Goal: Connect with others: Connect with others

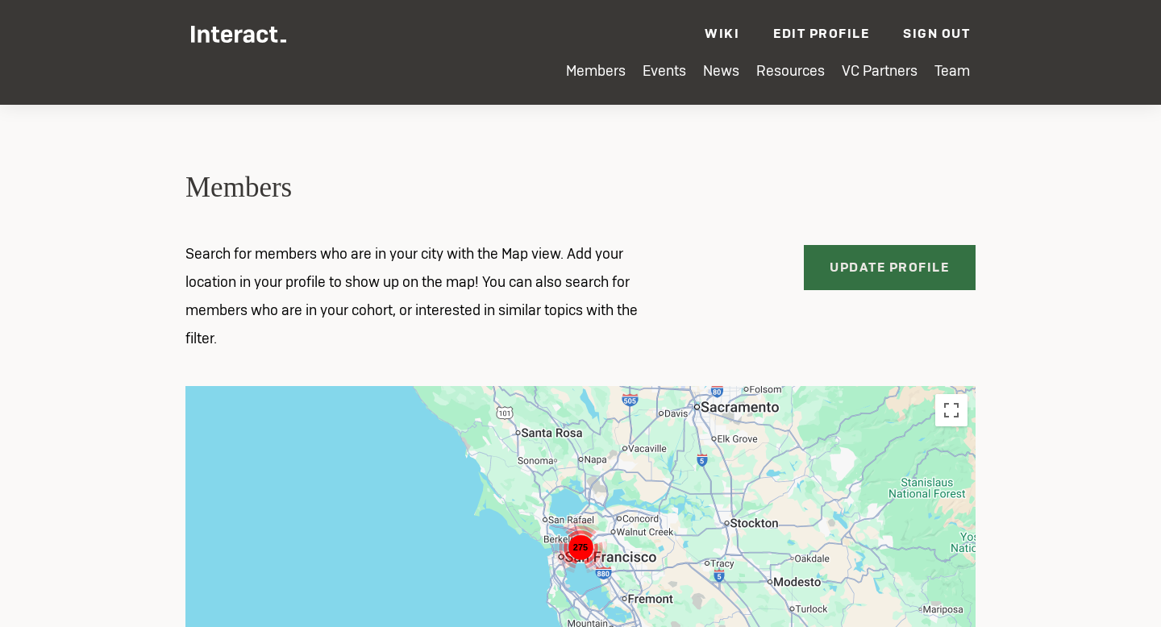
click at [906, 269] on link "Update Profile" at bounding box center [890, 267] width 173 height 45
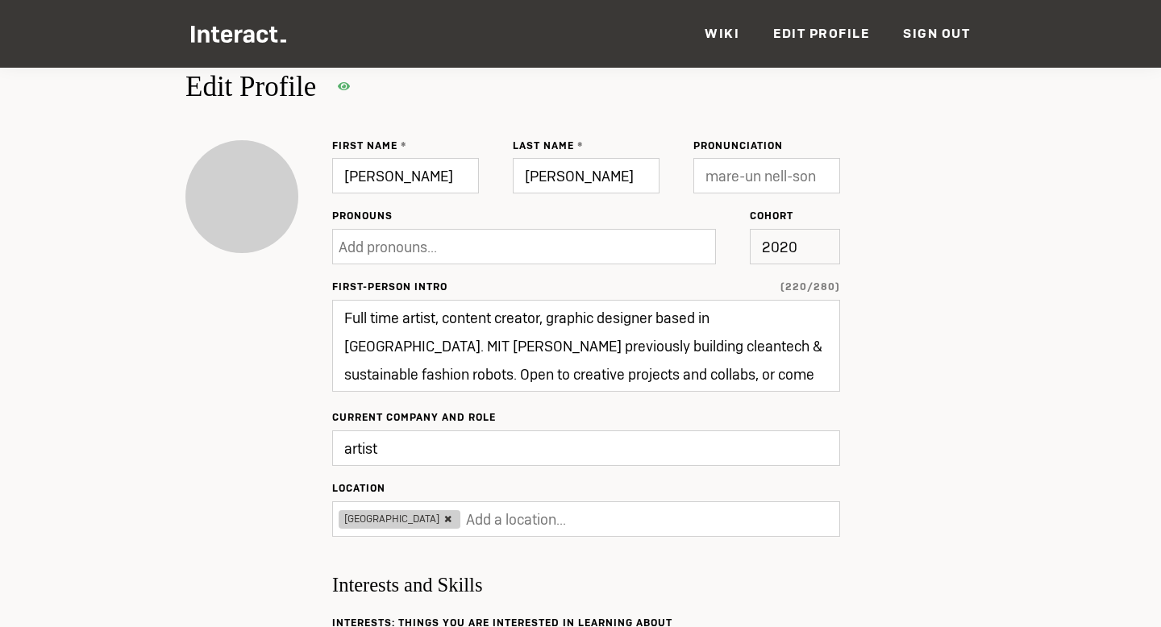
scroll to position [69, 0]
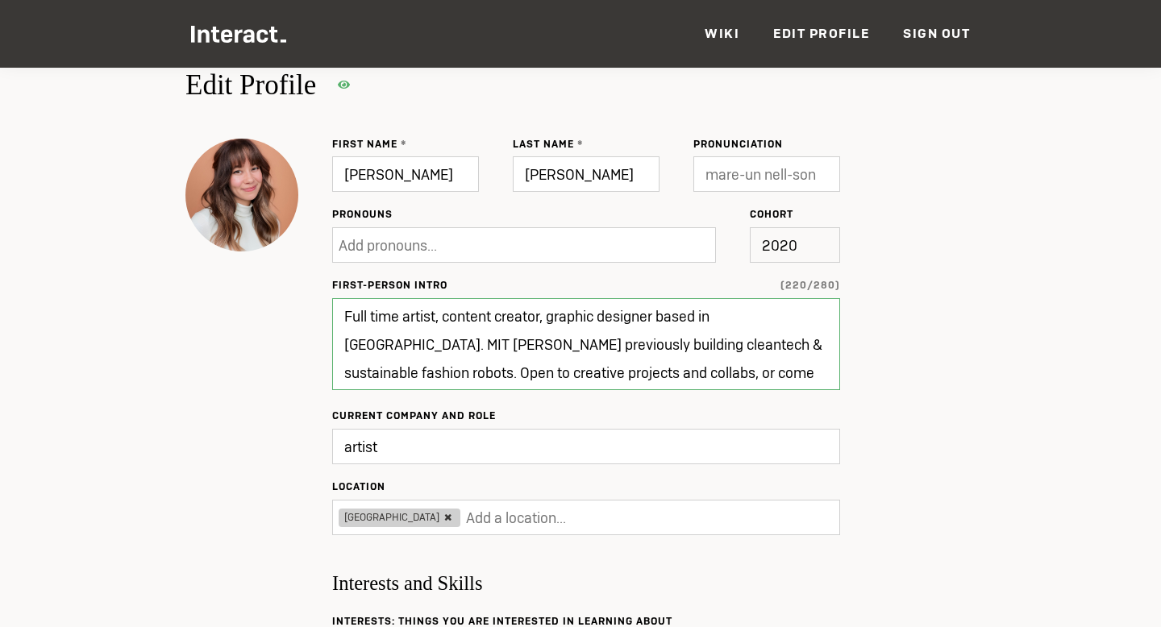
click at [549, 373] on textarea "Full time artist, content creator, graphic designer based in [GEOGRAPHIC_DATA].…" at bounding box center [586, 344] width 508 height 92
drag, startPoint x: 550, startPoint y: 317, endPoint x: 702, endPoint y: 319, distance: 151.6
click at [702, 319] on textarea "Full time artist, content creator, graphic designer based in [GEOGRAPHIC_DATA].…" at bounding box center [586, 344] width 508 height 92
type input "Updated ✔"
click at [664, 340] on textarea "Full time artist, content creator, graphic designer based in [GEOGRAPHIC_DATA].…" at bounding box center [586, 344] width 508 height 92
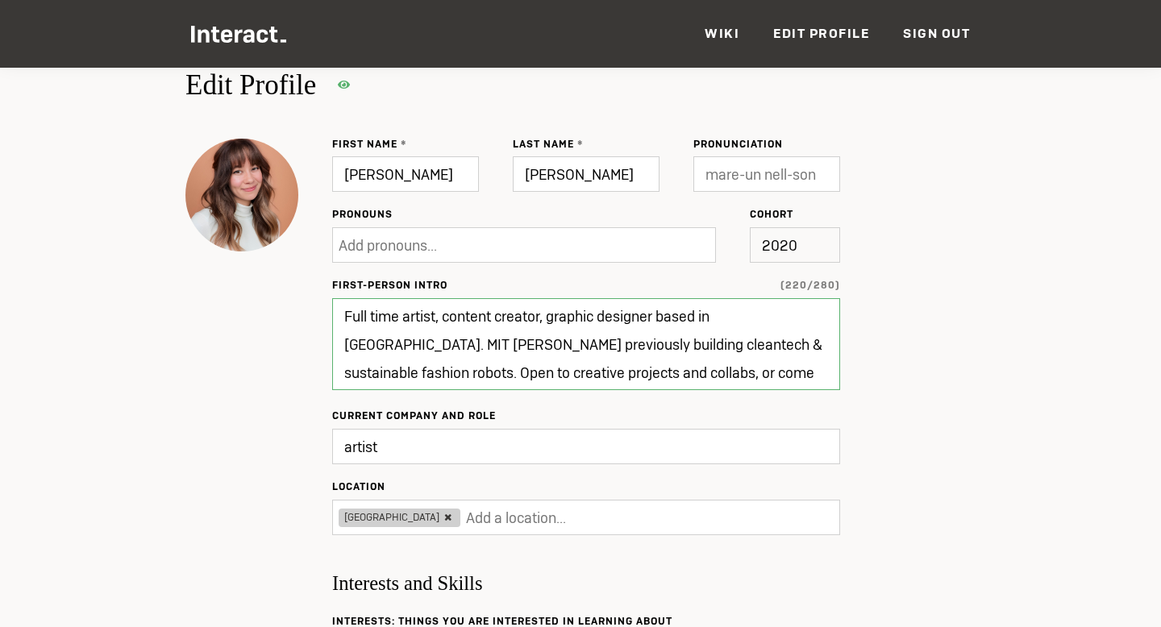
paste textarea "Hi, I’m [PERSON_NAME] — a product builder, creative strategist, angel investor,…"
type textarea "Hi, I’m [PERSON_NAME] — a product builder, creative strategist, angel investor,…"
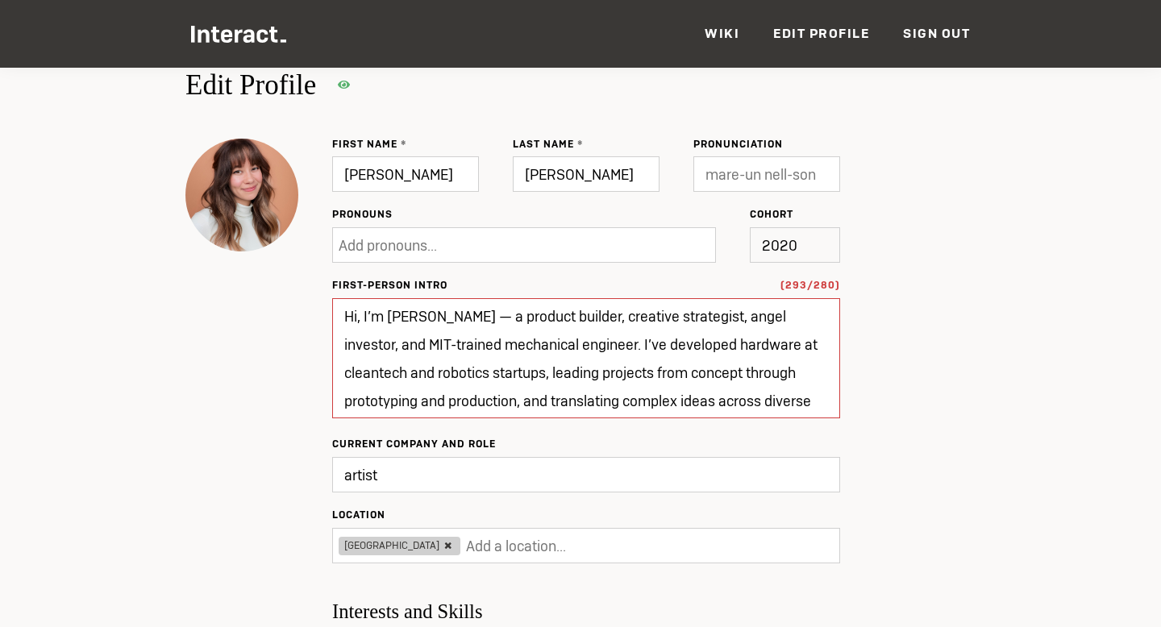
type input "Update"
click at [685, 373] on textarea "Hi, I’m [PERSON_NAME] — a product builder, creative strategist, angel investor,…" at bounding box center [586, 358] width 508 height 120
click at [805, 378] on textarea "Hi, I’m [PERSON_NAME] — a product builder, creative strategist, angel investor,…" at bounding box center [586, 358] width 508 height 120
drag, startPoint x: 433, startPoint y: 317, endPoint x: 470, endPoint y: 321, distance: 37.3
click at [470, 321] on textarea "Hi, I’m [PERSON_NAME] — a product builder, creative strategist, angel investor,…" at bounding box center [586, 358] width 508 height 120
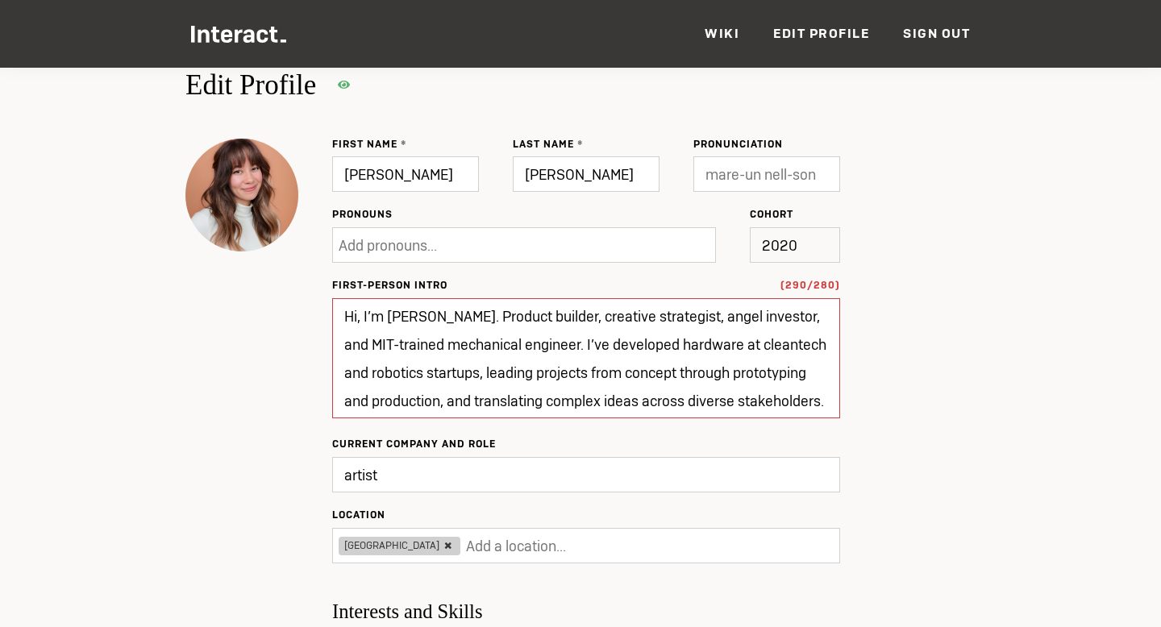
drag, startPoint x: 439, startPoint y: 318, endPoint x: 237, endPoint y: 317, distance: 201.6
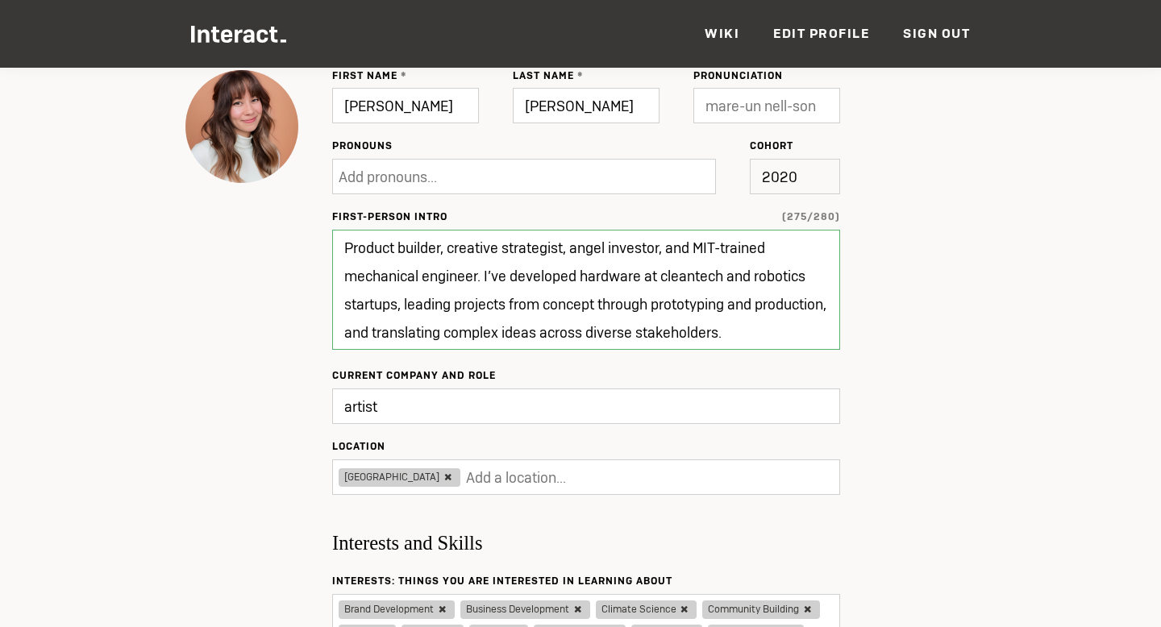
scroll to position [140, 0]
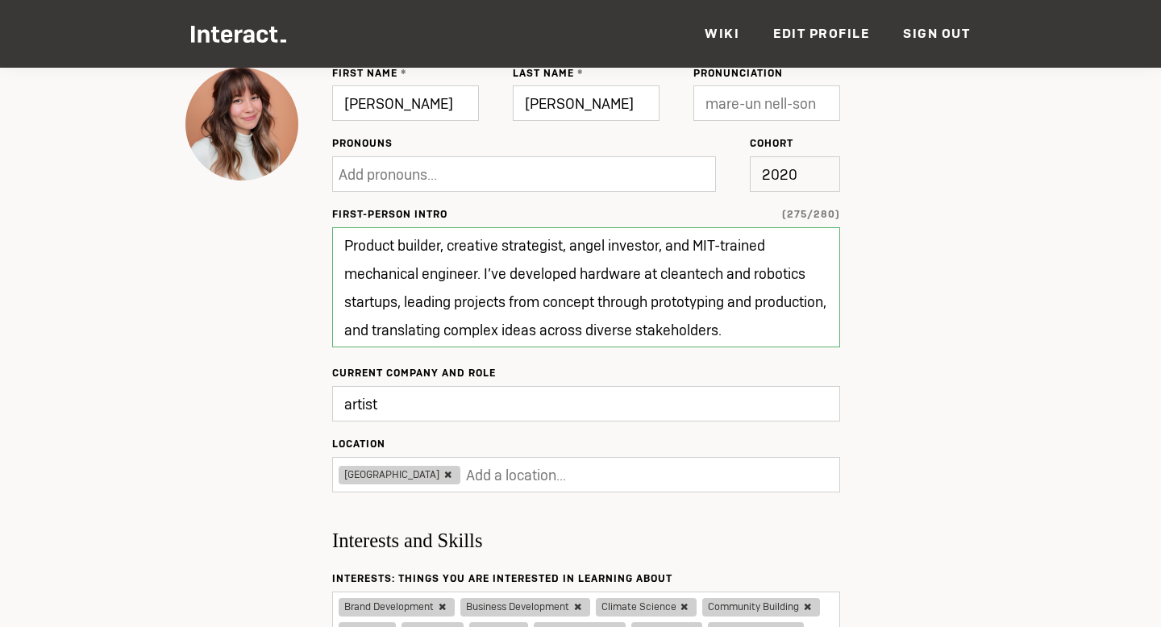
drag, startPoint x: 717, startPoint y: 244, endPoint x: 800, endPoint y: 244, distance: 83.1
click at [800, 244] on textarea "Product builder, creative strategist, angel investor, and MIT-trained mechanica…" at bounding box center [586, 287] width 508 height 120
click at [485, 275] on textarea "Product builder, creative strategist, angel investor, and MIT-trained mechanica…" at bounding box center [586, 287] width 508 height 120
drag, startPoint x: 813, startPoint y: 327, endPoint x: 405, endPoint y: 301, distance: 408.9
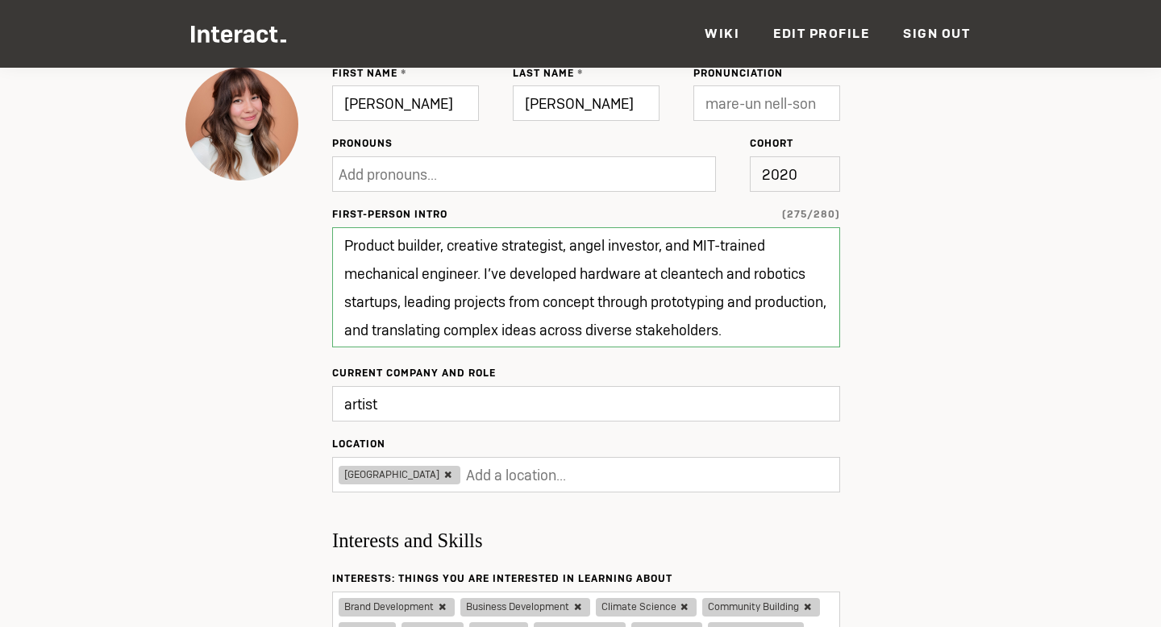
click at [405, 301] on textarea "Product builder, creative strategist, angel investor, and MIT-trained mechanica…" at bounding box center [586, 287] width 508 height 120
drag, startPoint x: 573, startPoint y: 248, endPoint x: 662, endPoint y: 248, distance: 89.5
click at [662, 248] on textarea "Product builder, creative strategist, angel investor, and MIT-trained mechanica…" at bounding box center [586, 287] width 508 height 120
click at [664, 247] on textarea "Product builder, creative strategist, angel investor, and MIT-trained mechanica…" at bounding box center [586, 287] width 508 height 120
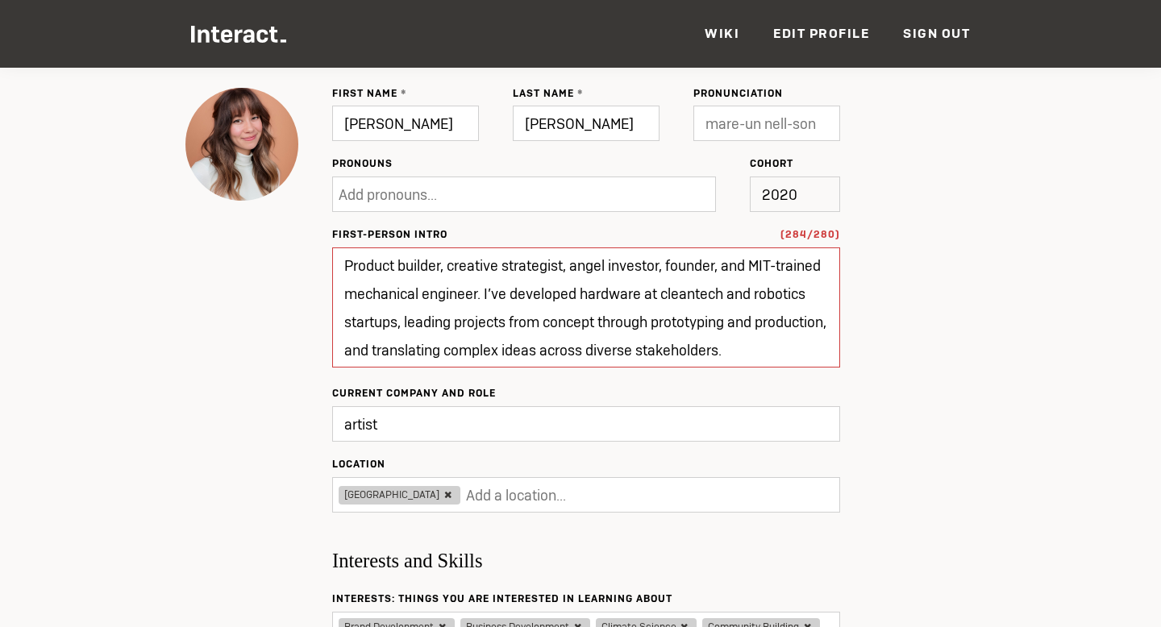
scroll to position [118, 0]
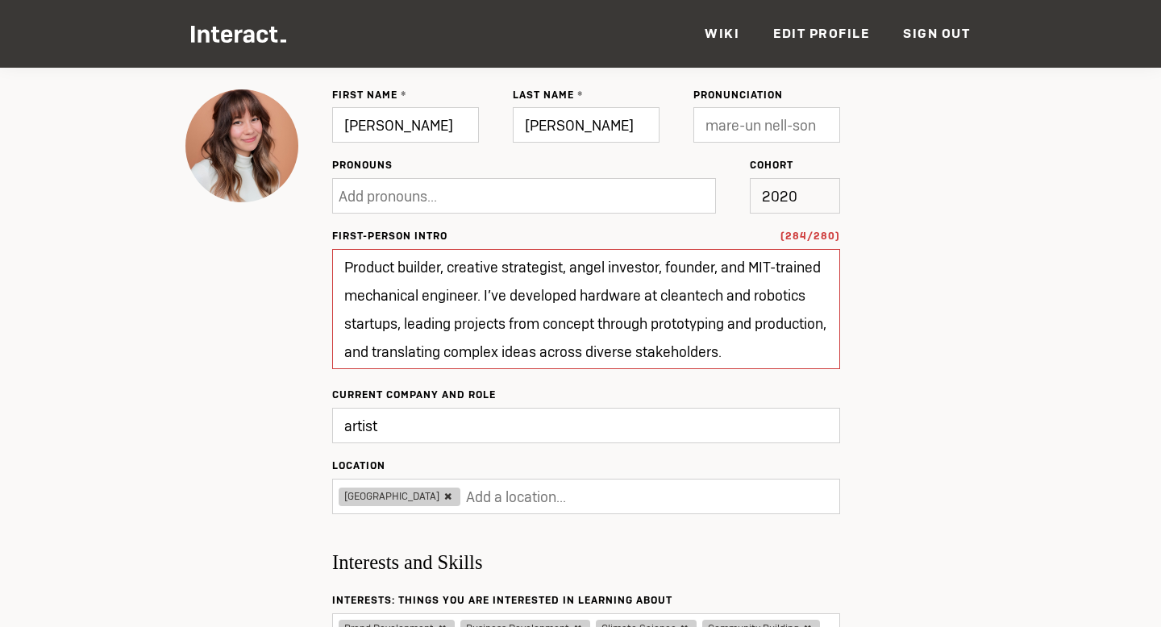
drag, startPoint x: 815, startPoint y: 350, endPoint x: 403, endPoint y: 325, distance: 412.8
click at [403, 325] on textarea "Product builder, creative strategist, angel investor, founder, and MIT-trained …" at bounding box center [586, 309] width 508 height 120
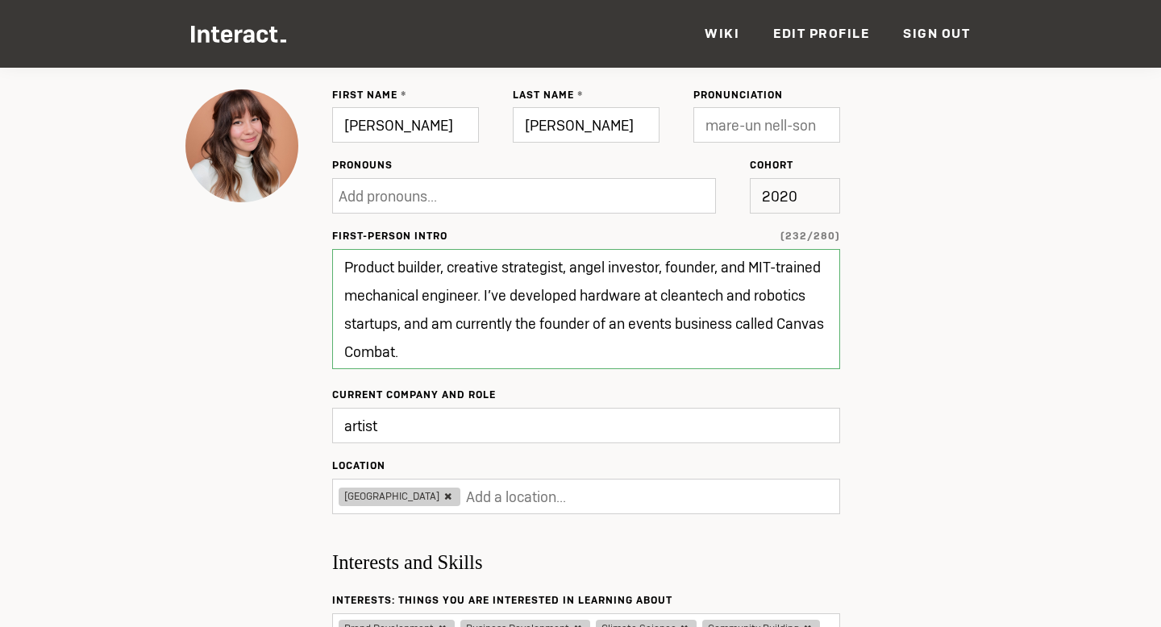
drag, startPoint x: 721, startPoint y: 297, endPoint x: 823, endPoint y: 300, distance: 101.7
click at [823, 300] on textarea "Product builder, creative strategist, angel investor, founder, and MIT-trained …" at bounding box center [586, 309] width 508 height 120
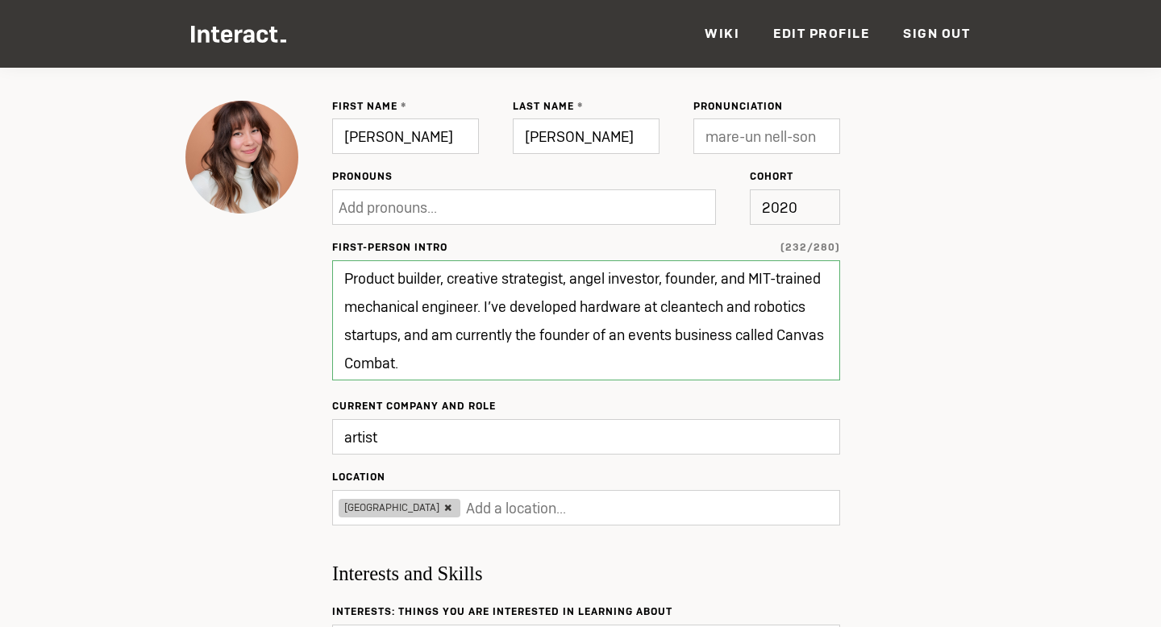
scroll to position [107, 0]
drag, startPoint x: 574, startPoint y: 279, endPoint x: 718, endPoint y: 277, distance: 144.4
click at [718, 277] on textarea "Product builder, creative strategist, angel investor, founder, and MIT-trained …" at bounding box center [586, 320] width 508 height 120
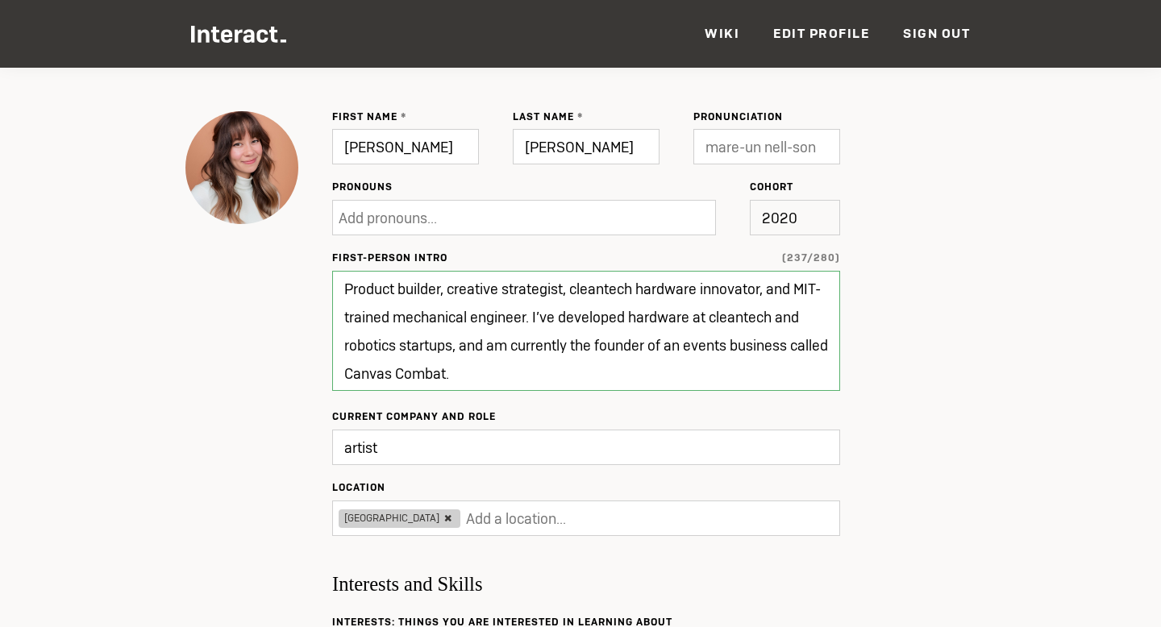
scroll to position [95, 0]
drag, startPoint x: 533, startPoint y: 317, endPoint x: 702, endPoint y: 314, distance: 169.4
click at [702, 314] on textarea "Product builder, creative strategist, cleantech hardware innovator, and MIT-tra…" at bounding box center [586, 332] width 508 height 120
drag, startPoint x: 453, startPoint y: 346, endPoint x: 489, endPoint y: 346, distance: 35.5
click at [489, 346] on textarea "Product builder, creative strategist, cleantech hardware innovator, and MIT-tra…" at bounding box center [586, 332] width 508 height 120
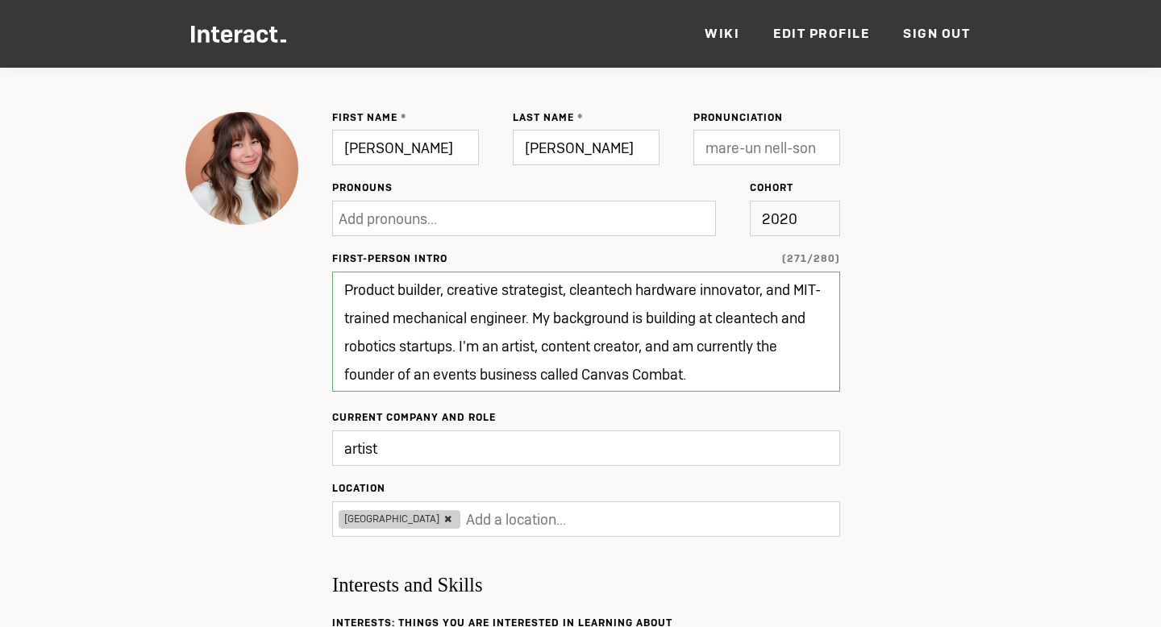
click at [718, 369] on textarea "Product builder, creative strategist, cleantech hardware innovator, and MIT-tra…" at bounding box center [586, 332] width 508 height 120
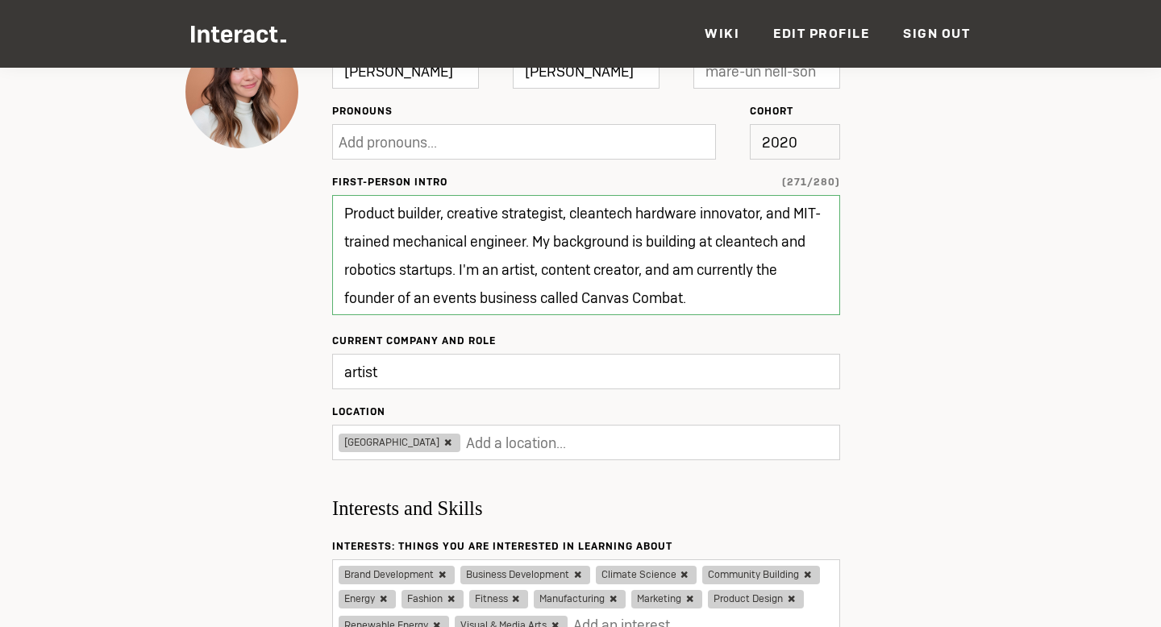
scroll to position [173, 0]
drag, startPoint x: 431, startPoint y: 298, endPoint x: 535, endPoint y: 306, distance: 105.2
click at [535, 306] on textarea "Product builder, creative strategist, cleantech hardware innovator, and MIT-tra…" at bounding box center [586, 254] width 508 height 120
type textarea "Product builder, creative strategist, cleantech hardware innovator, and MIT-tra…"
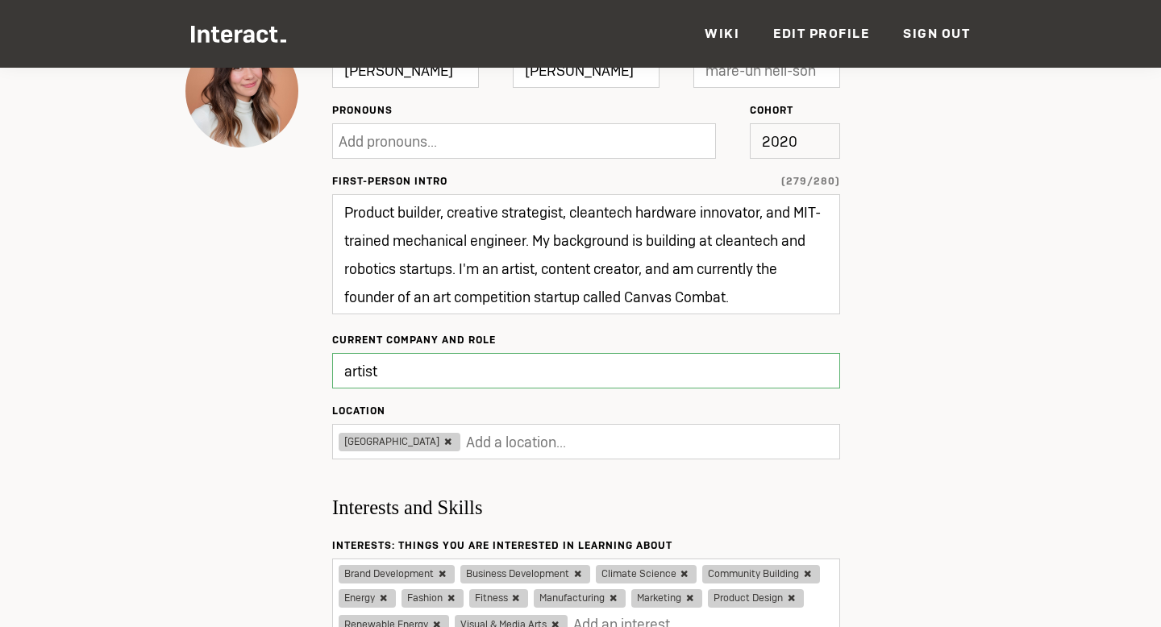
click at [466, 378] on input "artist" at bounding box center [586, 370] width 508 height 35
drag, startPoint x: 466, startPoint y: 378, endPoint x: 313, endPoint y: 375, distance: 153.2
type input "Update"
type input "A"
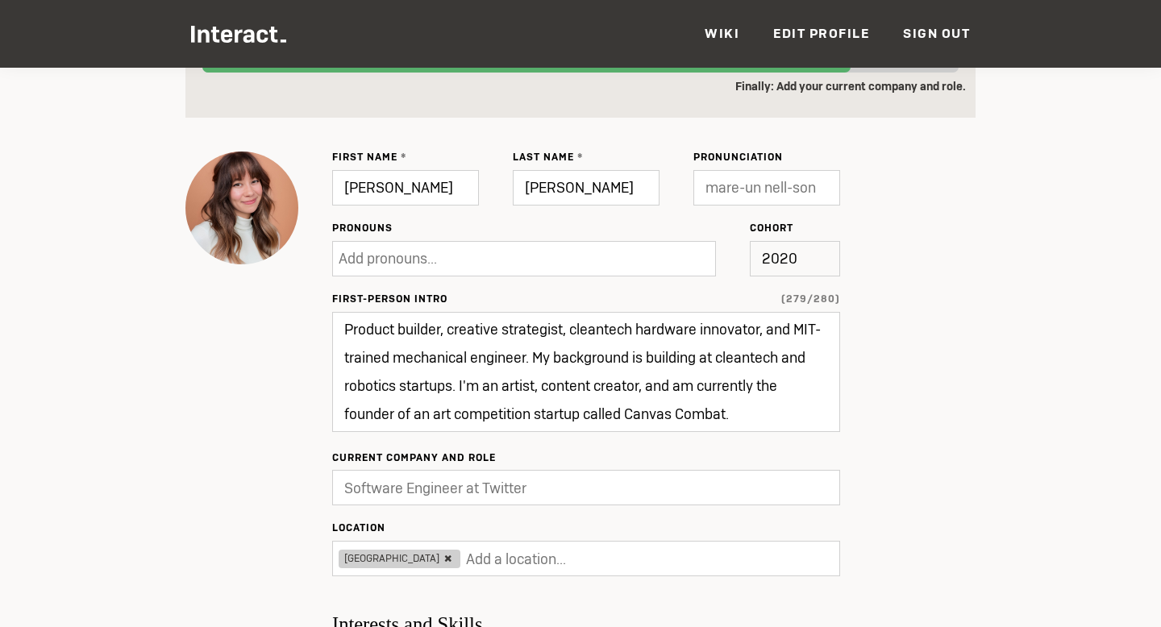
type input "Update"
paste input "Product & Creative Strategist | Hardware Innovator | B.S. MIT [PERSON_NAME] | E…"
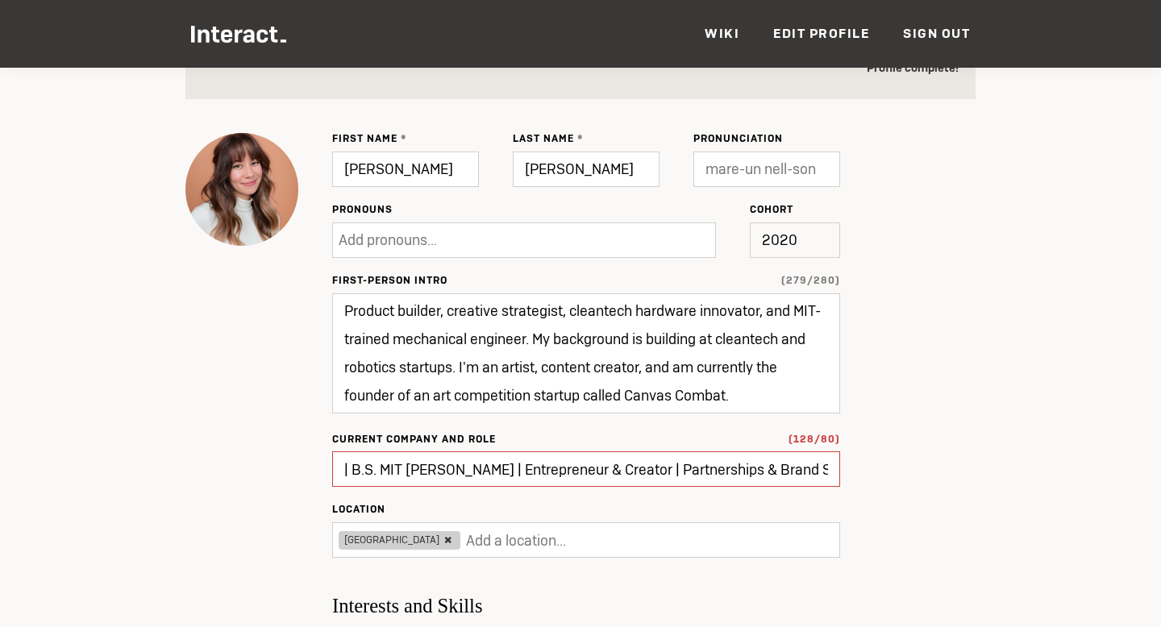
scroll to position [0, 0]
drag, startPoint x: 435, startPoint y: 473, endPoint x: 236, endPoint y: 471, distance: 198.4
click at [539, 476] on input "Product & Creative Strategist | Hardware Innovator | B.S. MIT [PERSON_NAME] | E…" at bounding box center [586, 469] width 508 height 35
type input "Product & Creative Strategist | Hardware Innovator | B.S. MIT [PERSON_NAME] | E…"
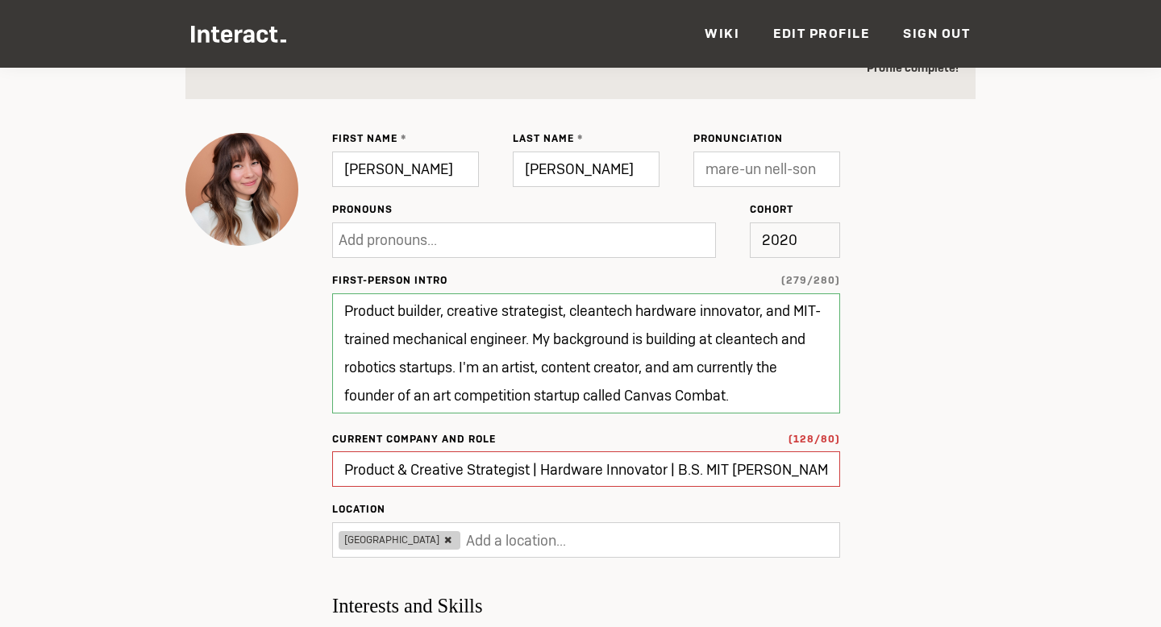
click at [798, 310] on textarea "Product builder, creative strategist, cleantech hardware innovator, and MIT-tra…" at bounding box center [586, 354] width 508 height 120
type input "Update"
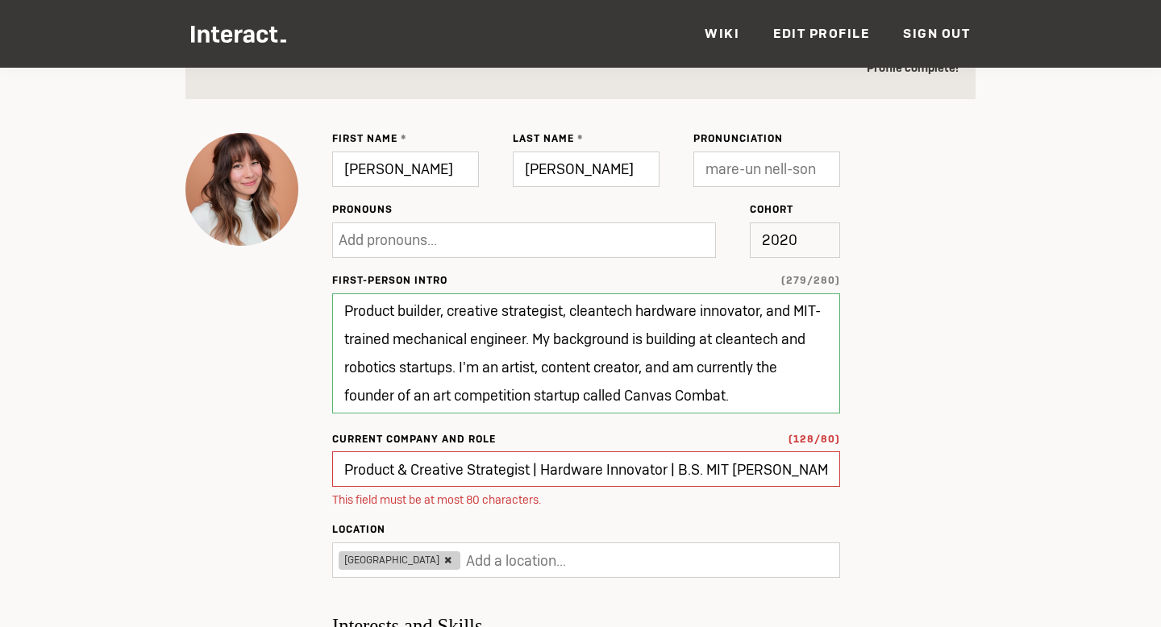
drag, startPoint x: 527, startPoint y: 342, endPoint x: 308, endPoint y: 341, distance: 218.5
click at [378, 340] on textarea "Product builder, creative strategist, cleantech hardware innovator, and MIT-tra…" at bounding box center [586, 354] width 508 height 120
drag, startPoint x: 391, startPoint y: 340, endPoint x: 305, endPoint y: 340, distance: 86.3
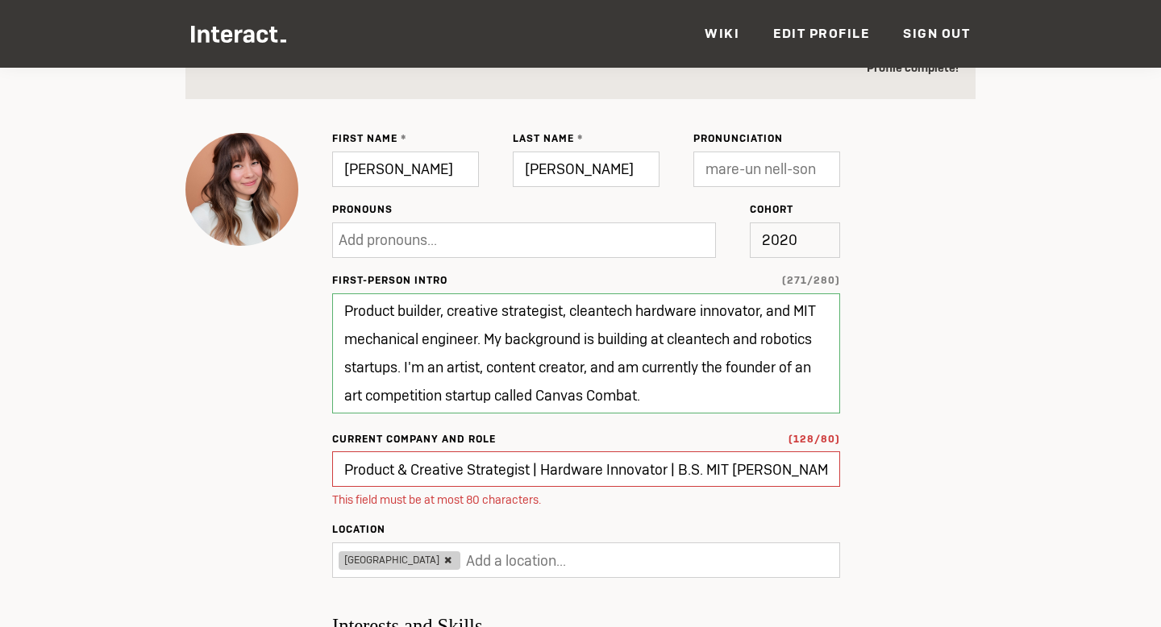
click at [796, 307] on textarea "Product builder, creative strategist, cleantech hardware innovator, and MIT mec…" at bounding box center [586, 354] width 508 height 120
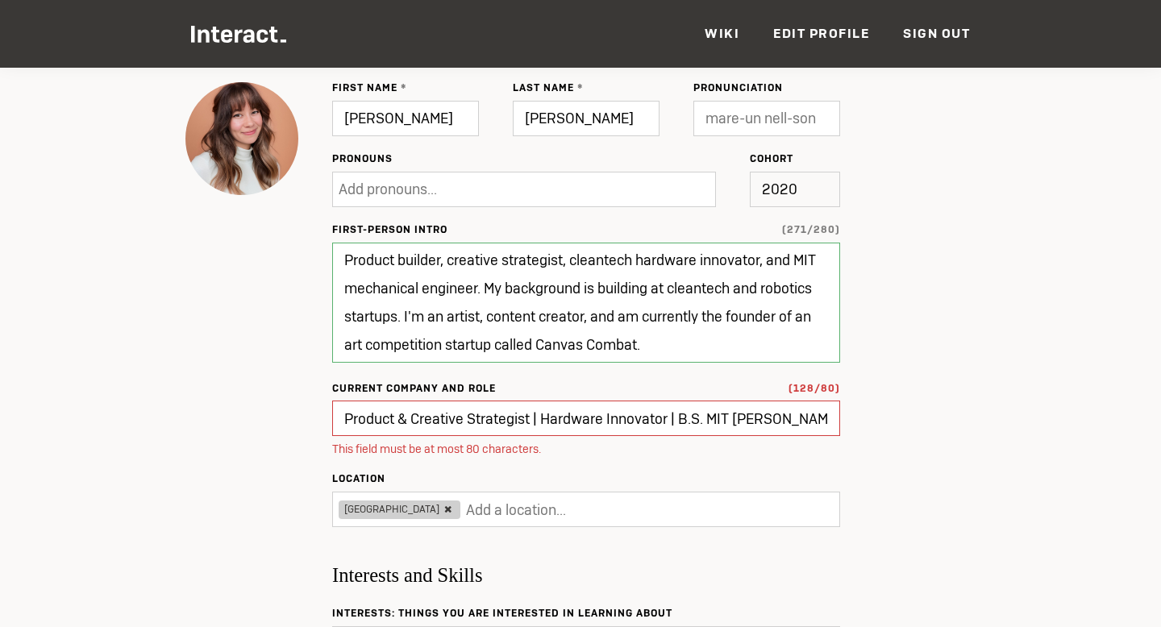
scroll to position [243, 0]
type textarea "Product builder, creative strategist, cleantech hardware innovator, and MIT mec…"
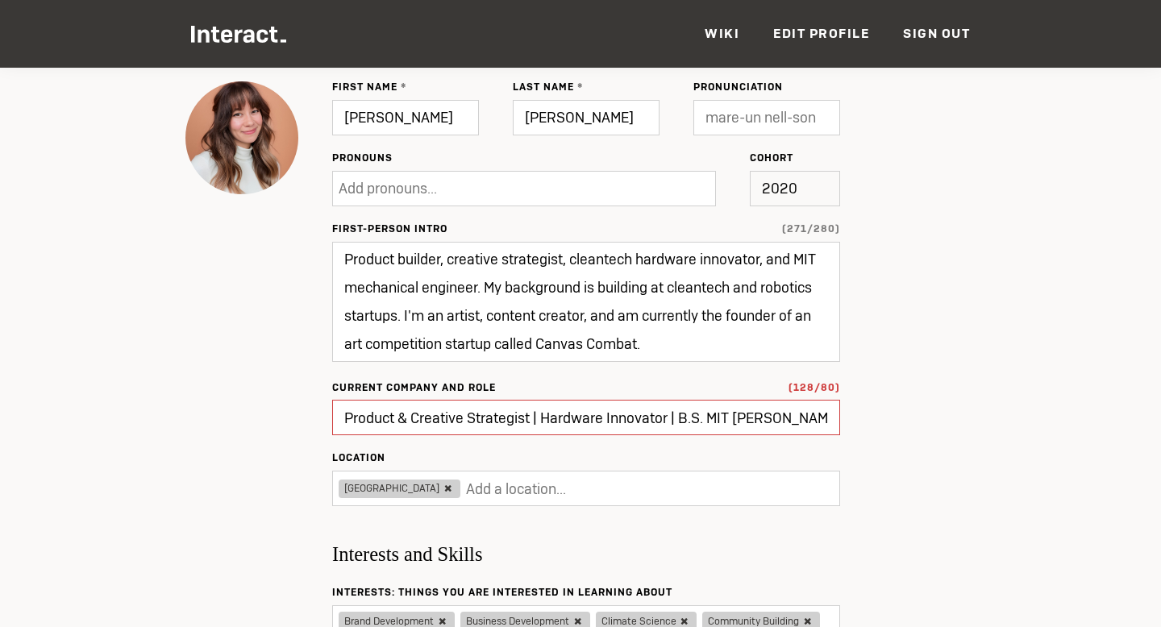
type input "Update"
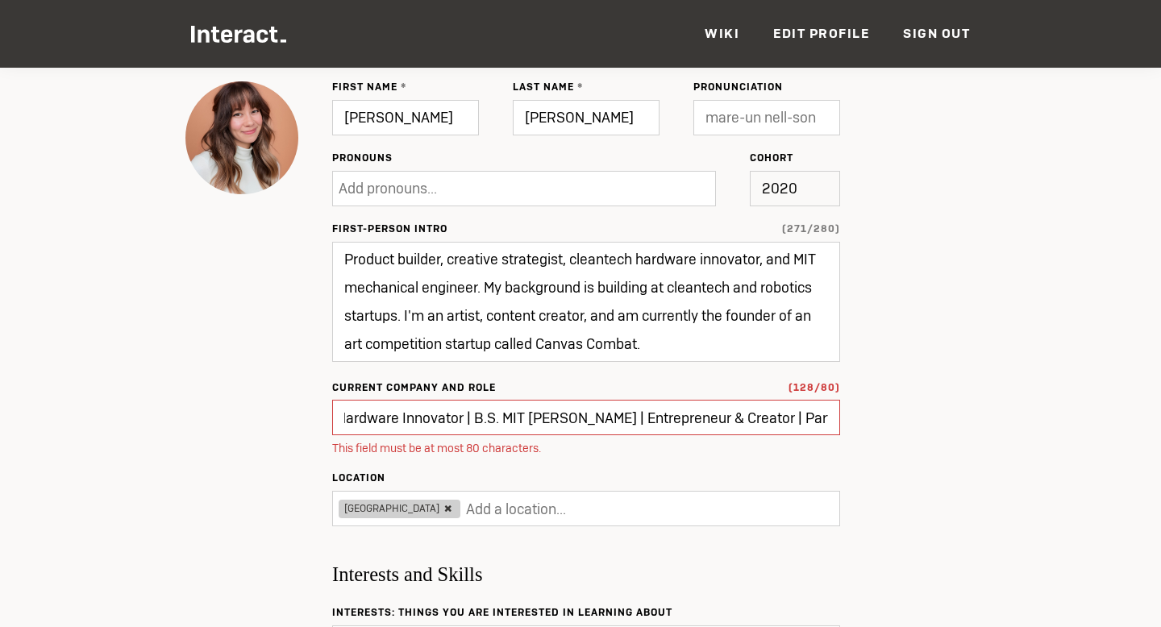
drag, startPoint x: 712, startPoint y: 425, endPoint x: 843, endPoint y: 427, distance: 131.4
click at [807, 423] on input "Product & Creative Strategist | Hardware Innovator | B.S. MIT [PERSON_NAME] | E…" at bounding box center [586, 417] width 508 height 35
drag, startPoint x: 807, startPoint y: 423, endPoint x: 946, endPoint y: 423, distance: 138.7
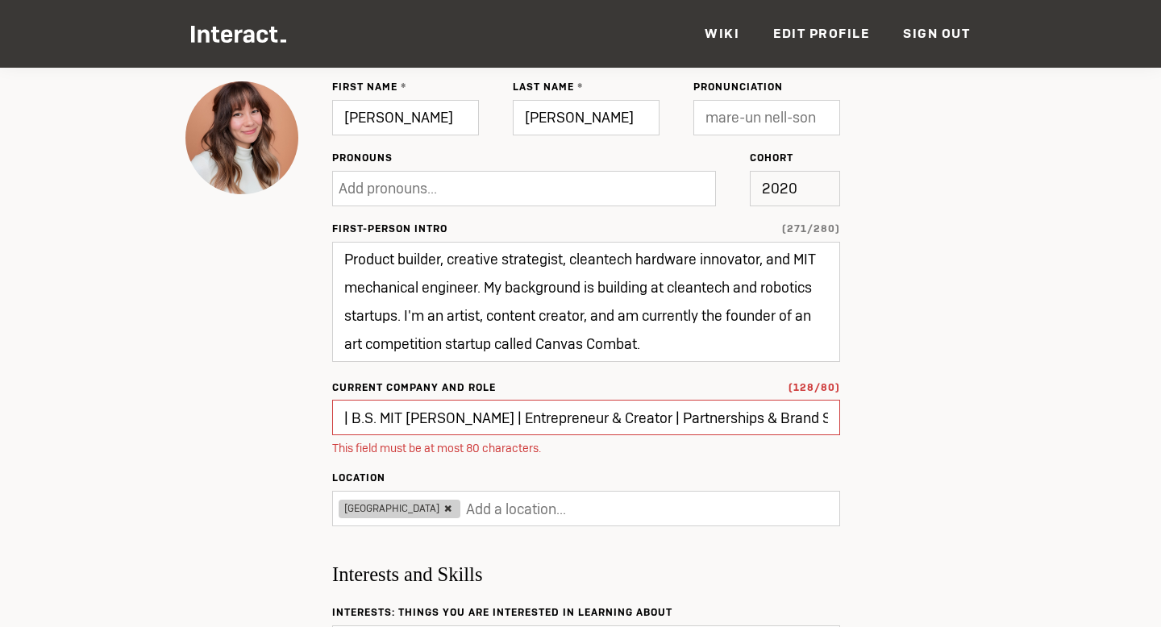
click at [677, 421] on input "Product & Creative Strategist | Hardware Innovator | B.S. MIT [PERSON_NAME] | E…" at bounding box center [586, 417] width 508 height 35
drag, startPoint x: 677, startPoint y: 421, endPoint x: 239, endPoint y: 421, distance: 437.9
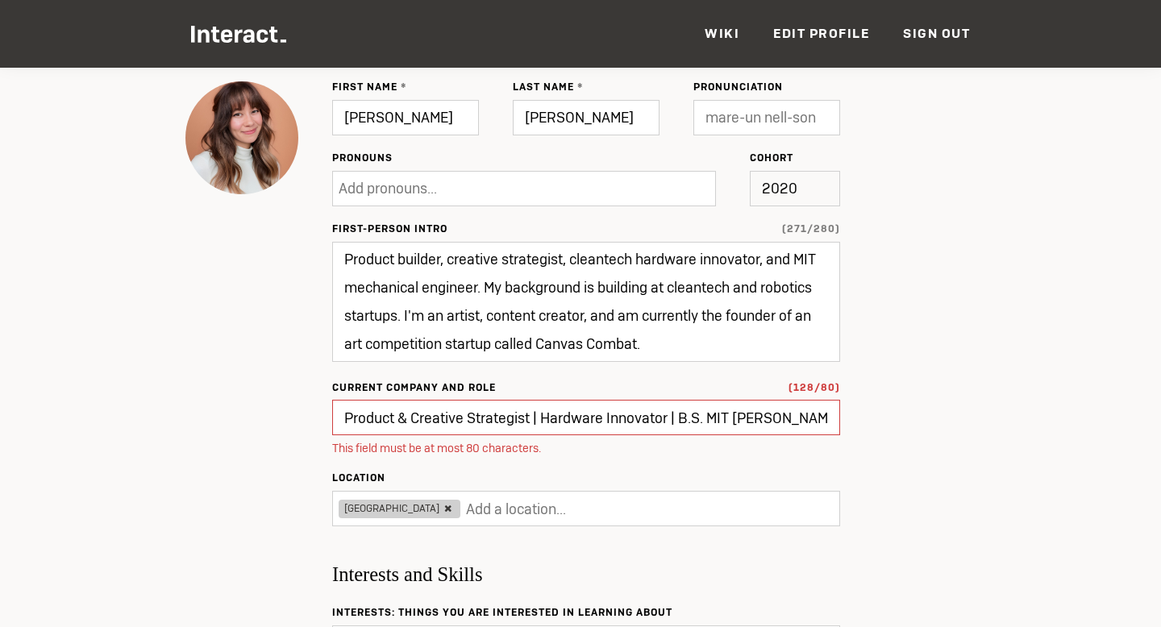
click at [714, 416] on input "Product & Creative Strategist | Hardware Innovator | B.S. MIT [PERSON_NAME] | E…" at bounding box center [586, 417] width 508 height 35
type input "Founder at Canvas Combat"
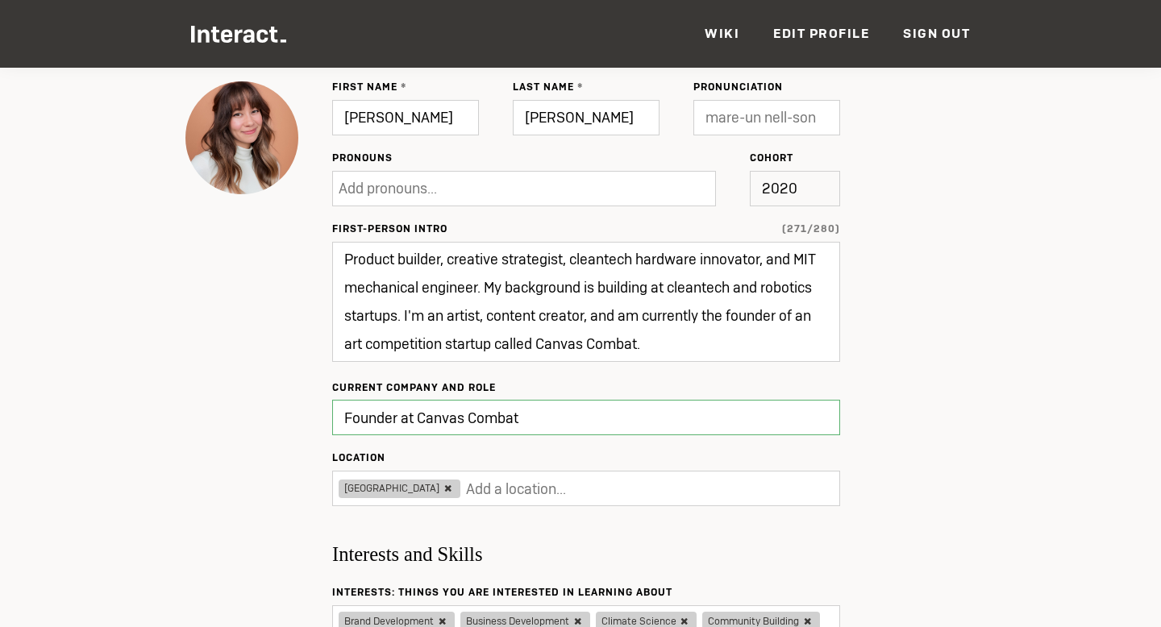
click at [649, 417] on input "Founder at Canvas Combat" at bounding box center [586, 417] width 508 height 35
type input "Updated ✔"
type input "Founder at Canvas Combat, Artist,"
type input "Update"
type input "Founder at Canvas Combat"
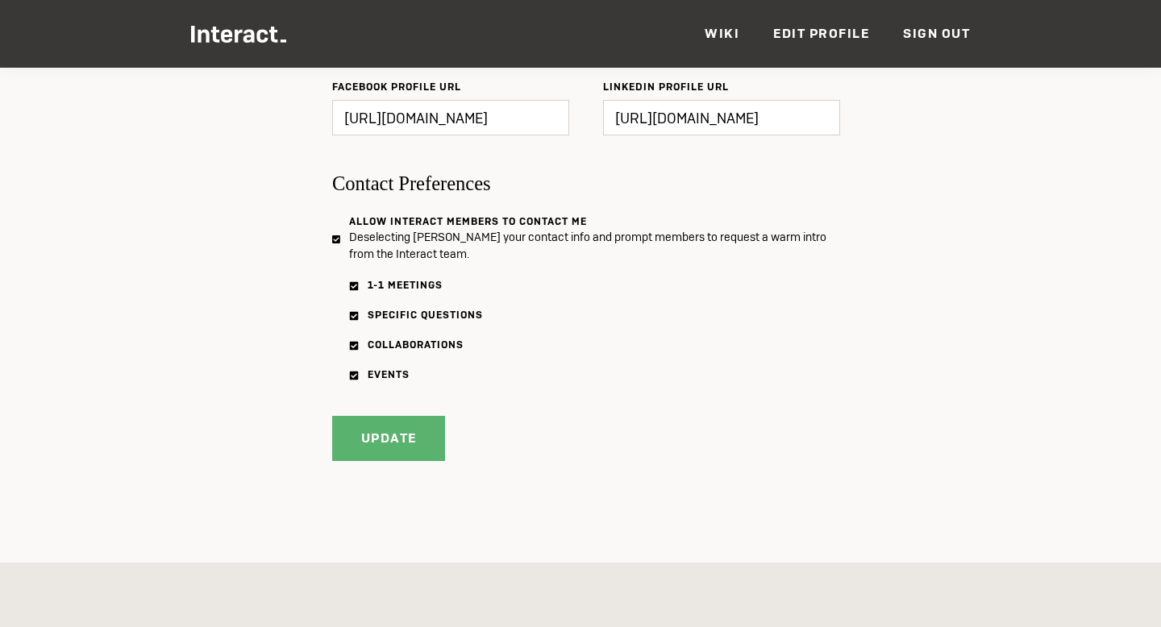
scroll to position [2060, 0]
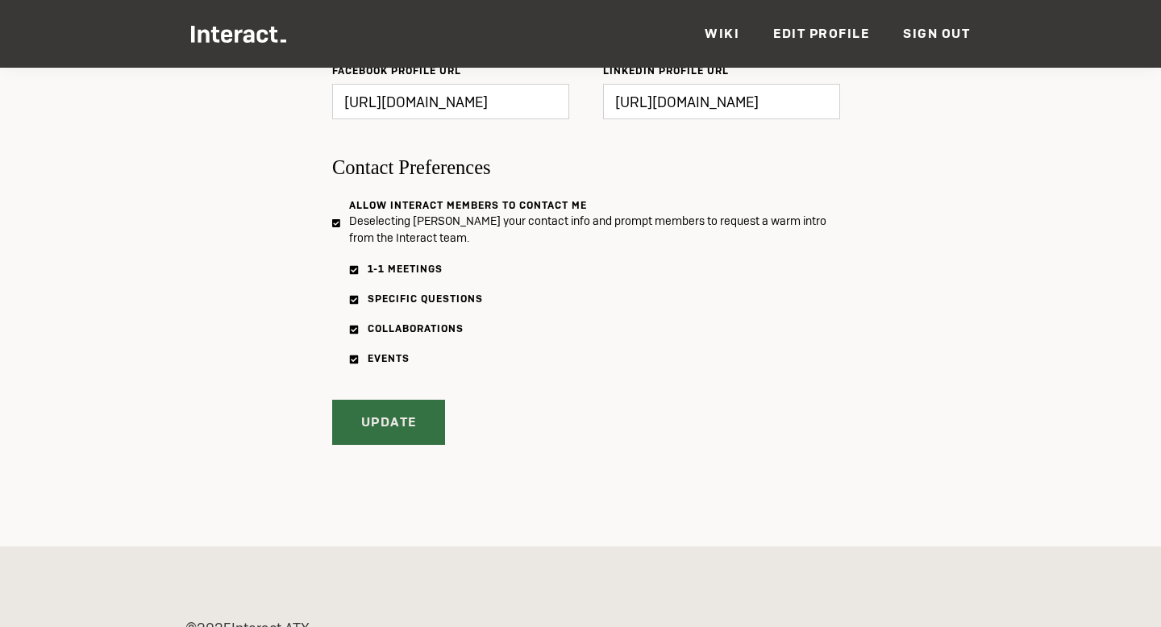
click at [392, 427] on input "Update" at bounding box center [388, 422] width 113 height 45
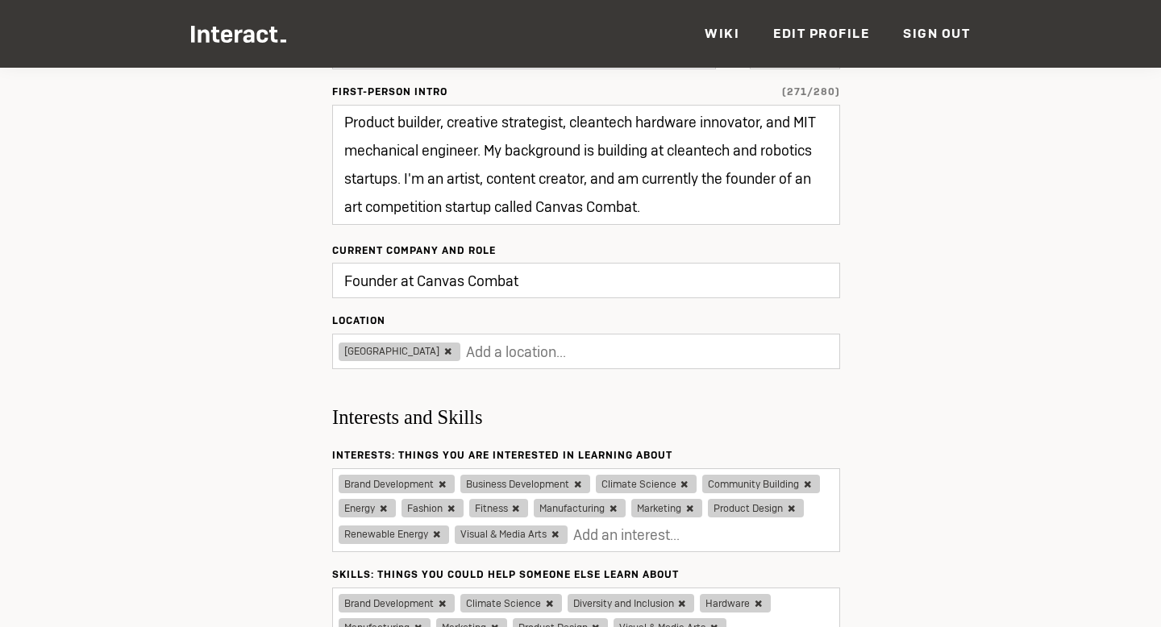
scroll to position [0, 0]
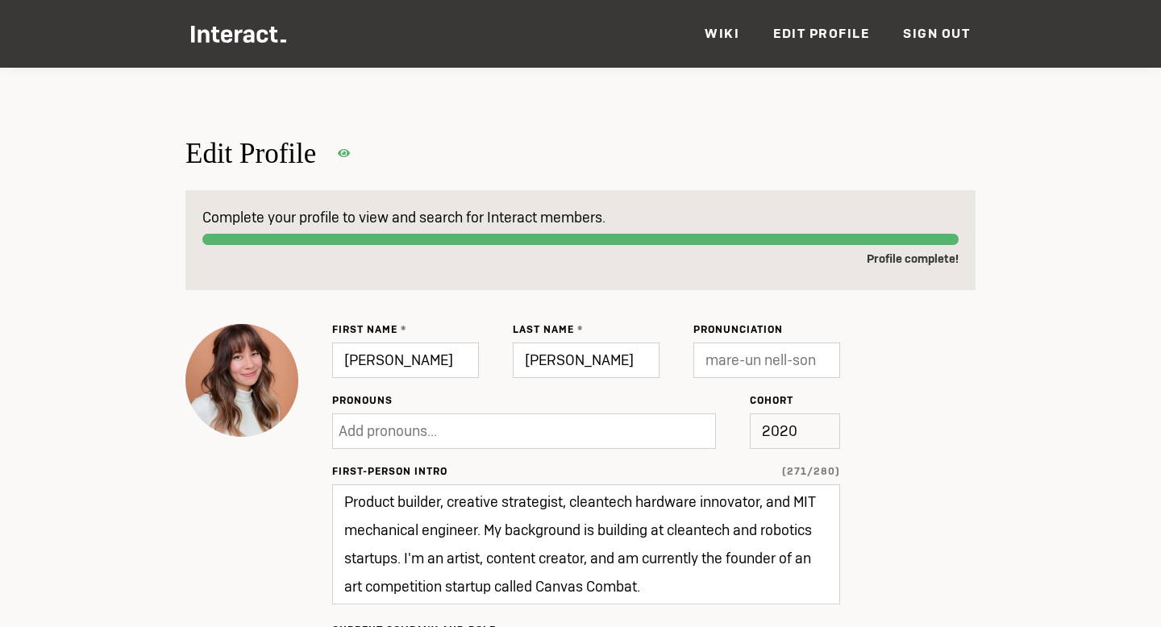
type input "Update"
click at [724, 34] on link "Wiki" at bounding box center [722, 33] width 35 height 17
click at [217, 26] on img at bounding box center [238, 34] width 95 height 17
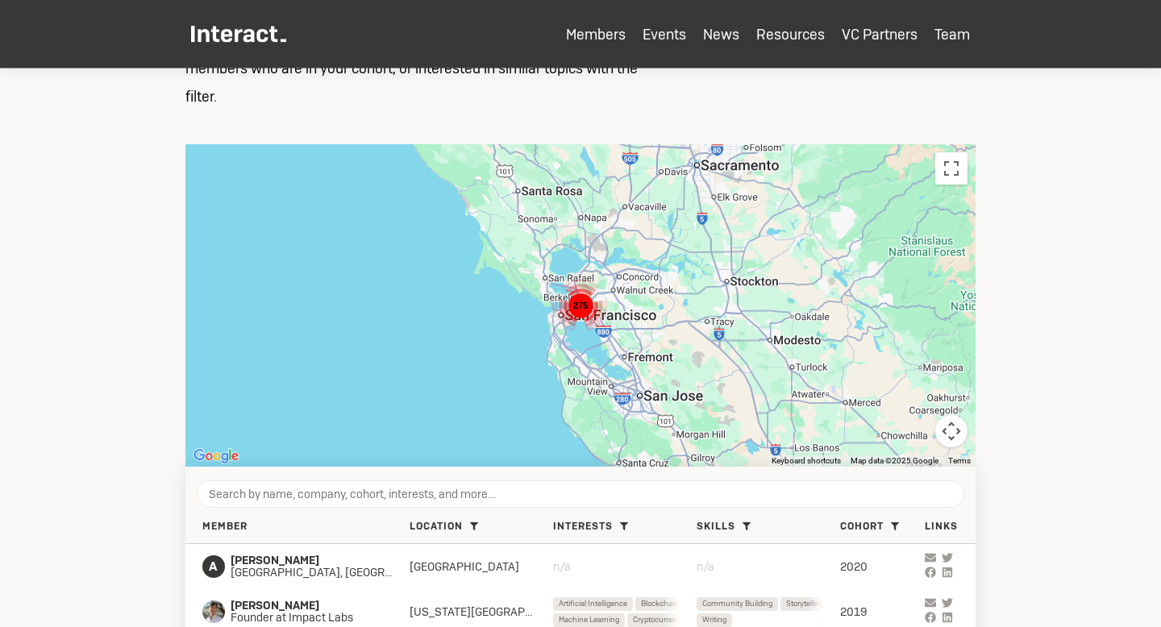
scroll to position [588, 0]
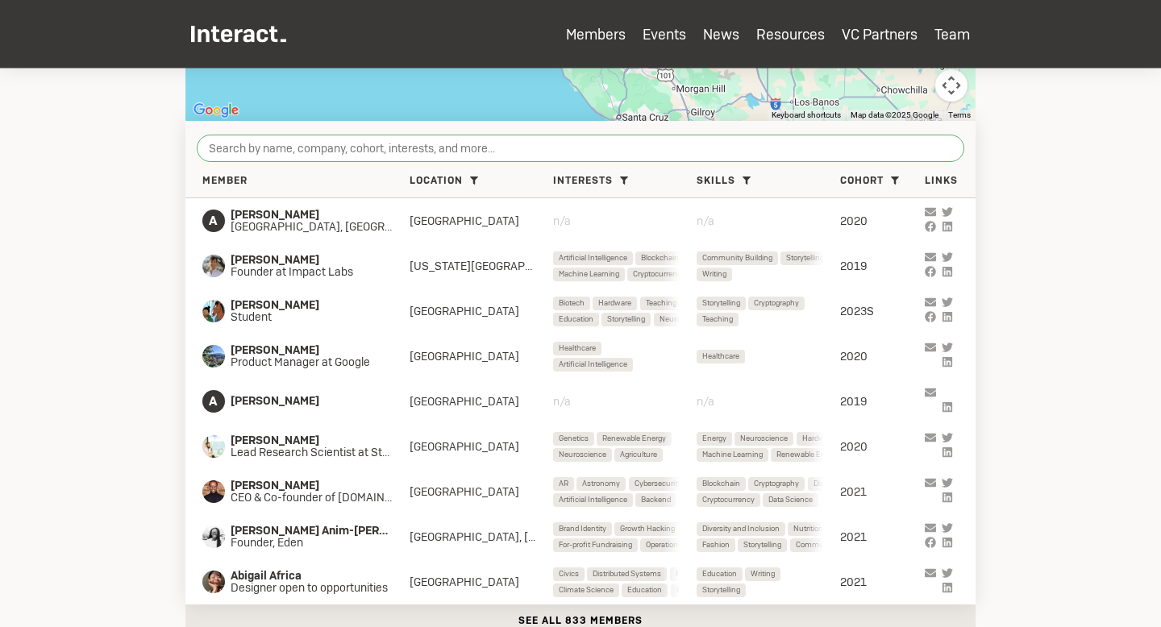
click at [456, 144] on input "search" at bounding box center [581, 148] width 768 height 27
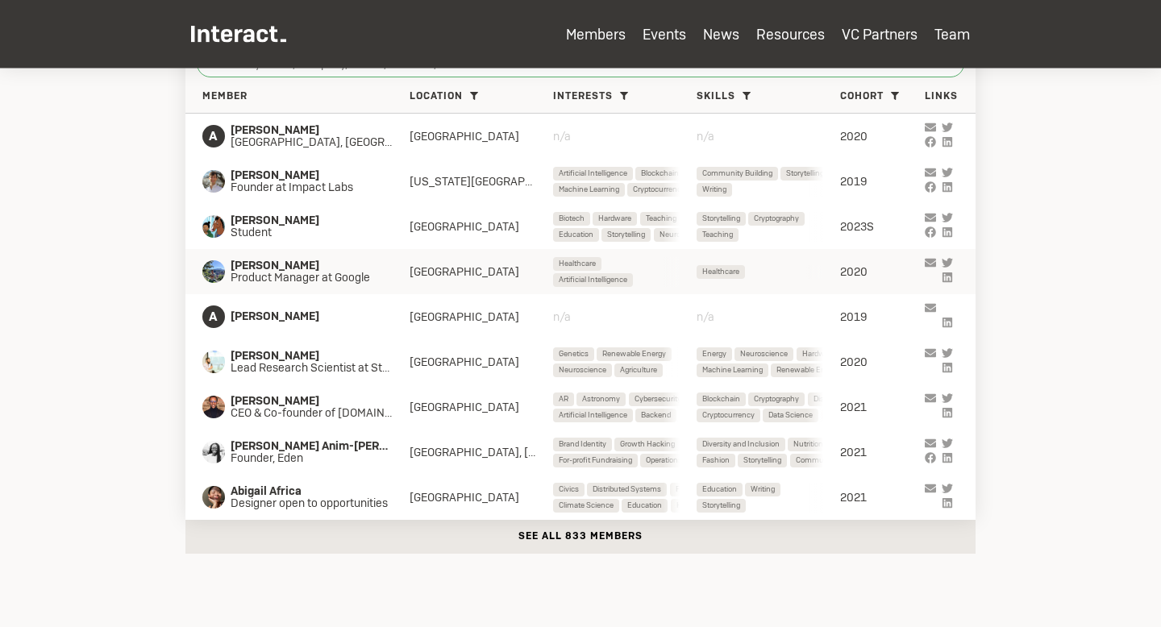
scroll to position [718, 0]
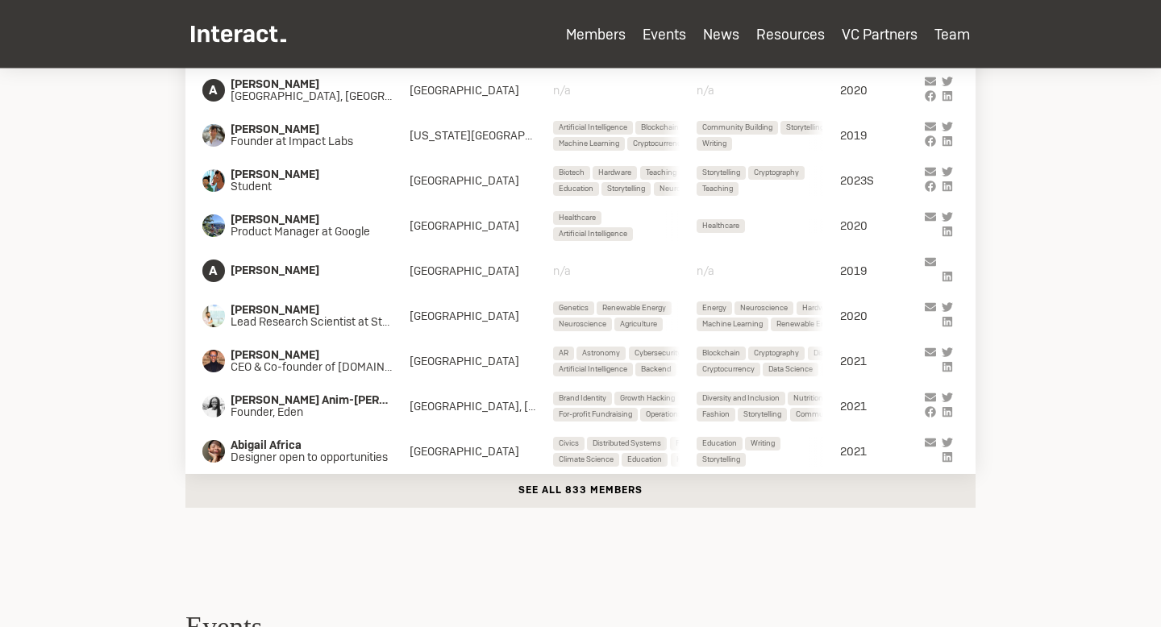
click at [580, 494] on button "See all 833 members" at bounding box center [580, 491] width 790 height 34
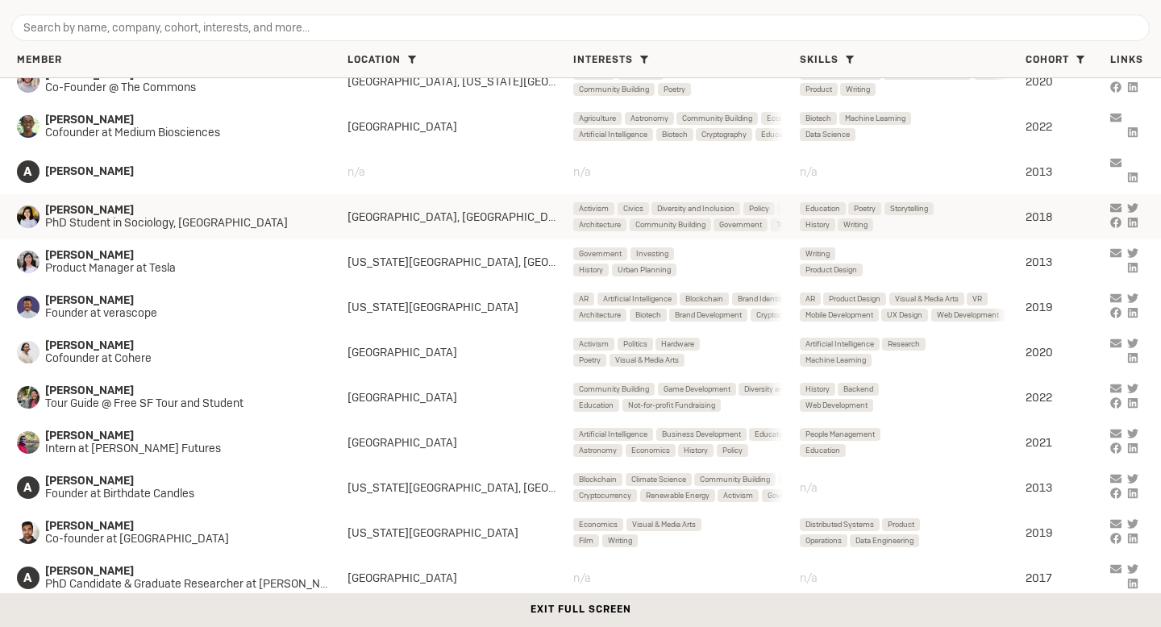
scroll to position [0, 0]
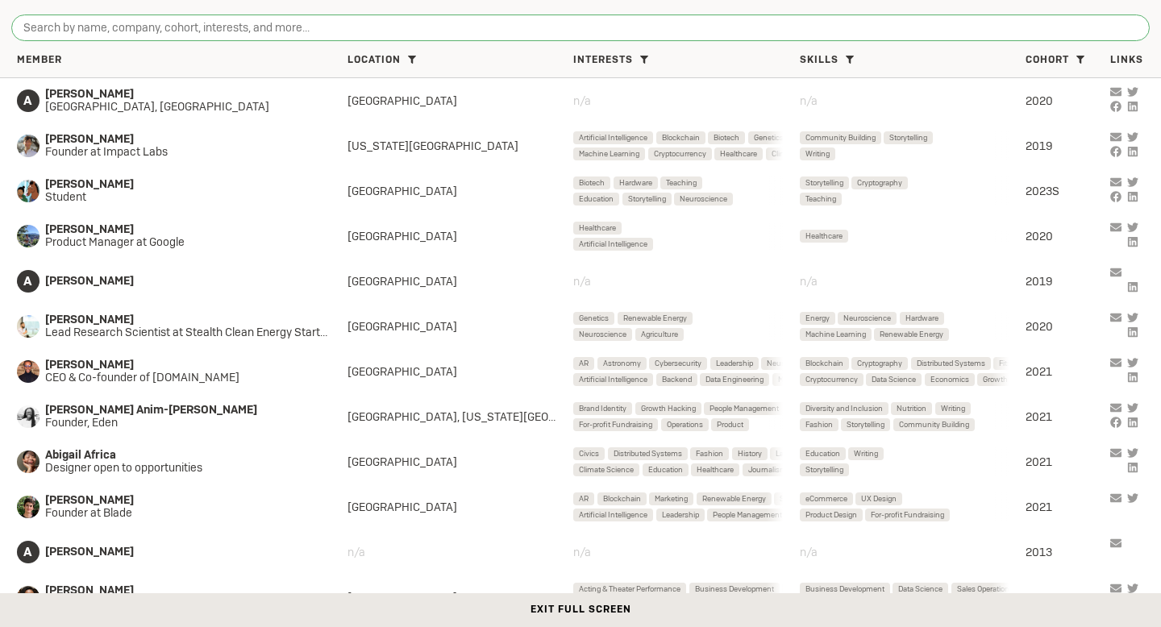
click at [480, 29] on input "search" at bounding box center [580, 28] width 1139 height 27
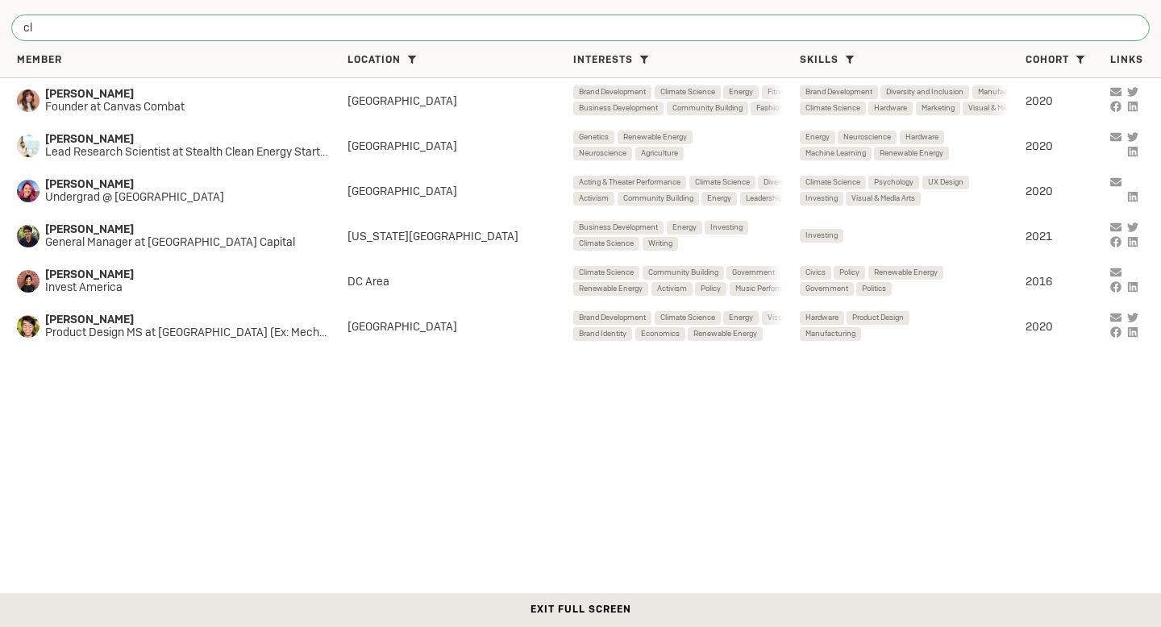
type input "c"
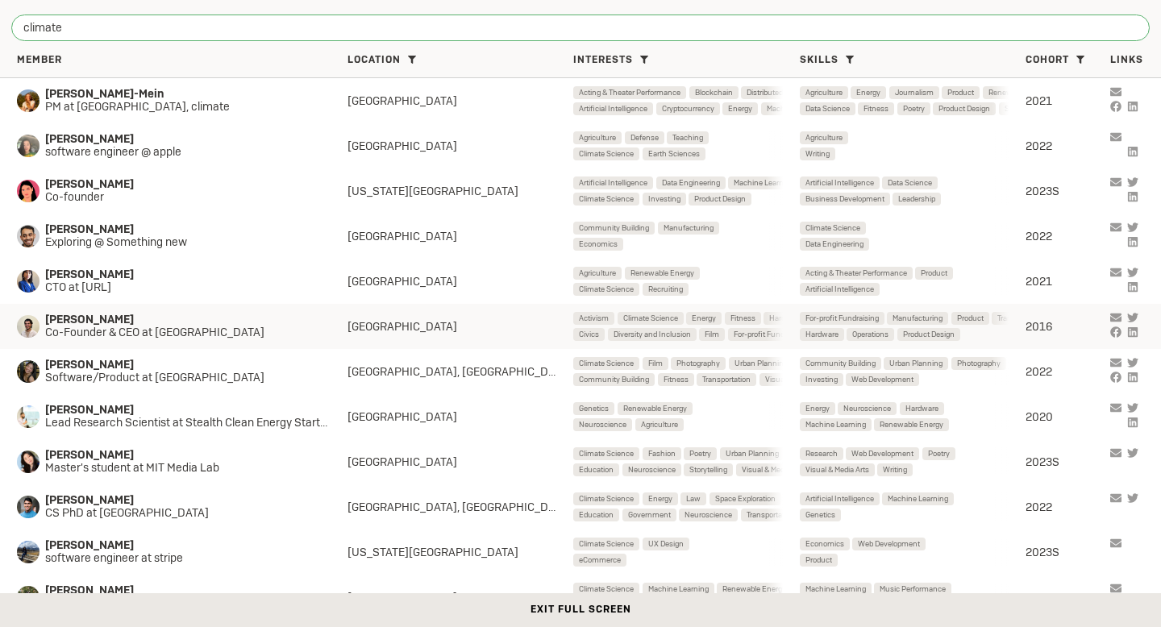
scroll to position [48, 0]
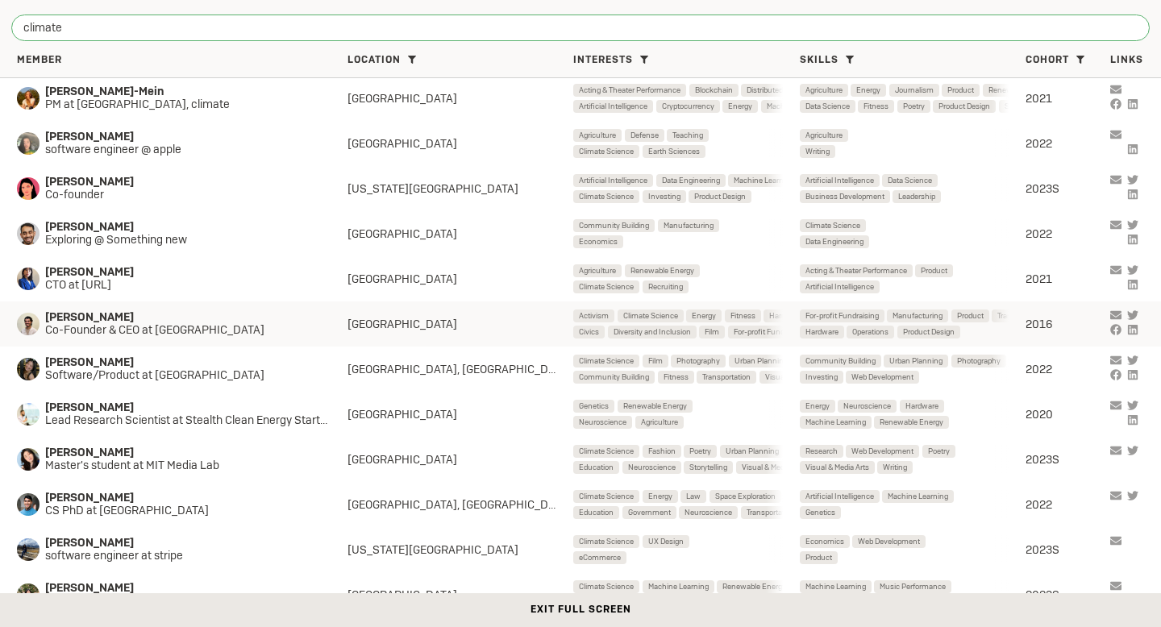
type input "climate"
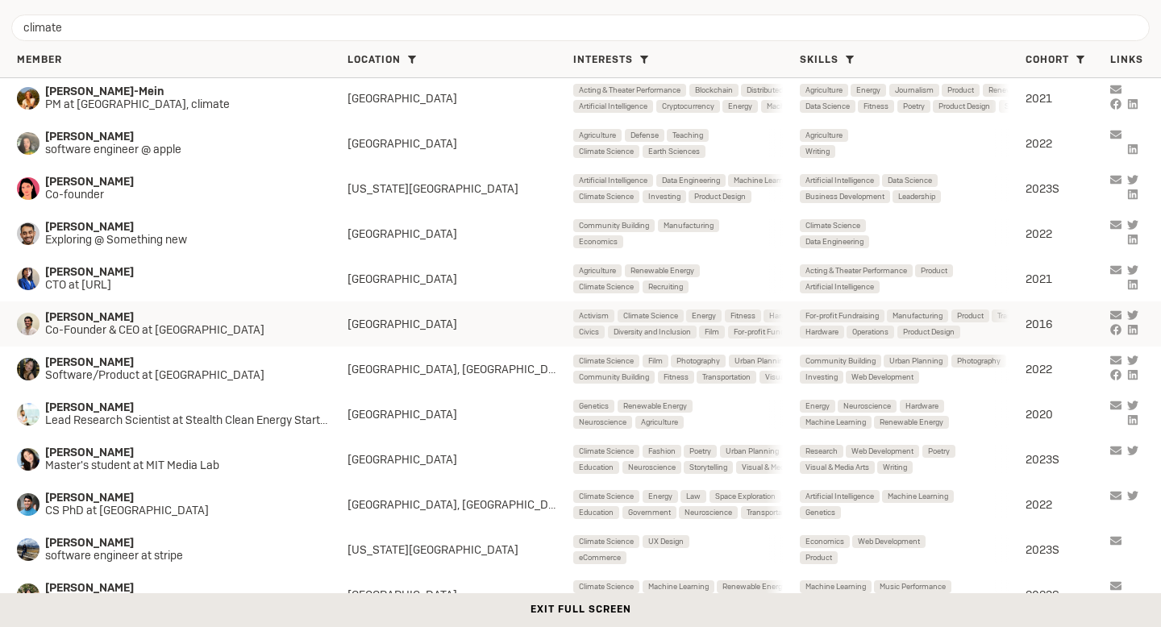
click at [643, 313] on span "Climate Science" at bounding box center [650, 316] width 55 height 14
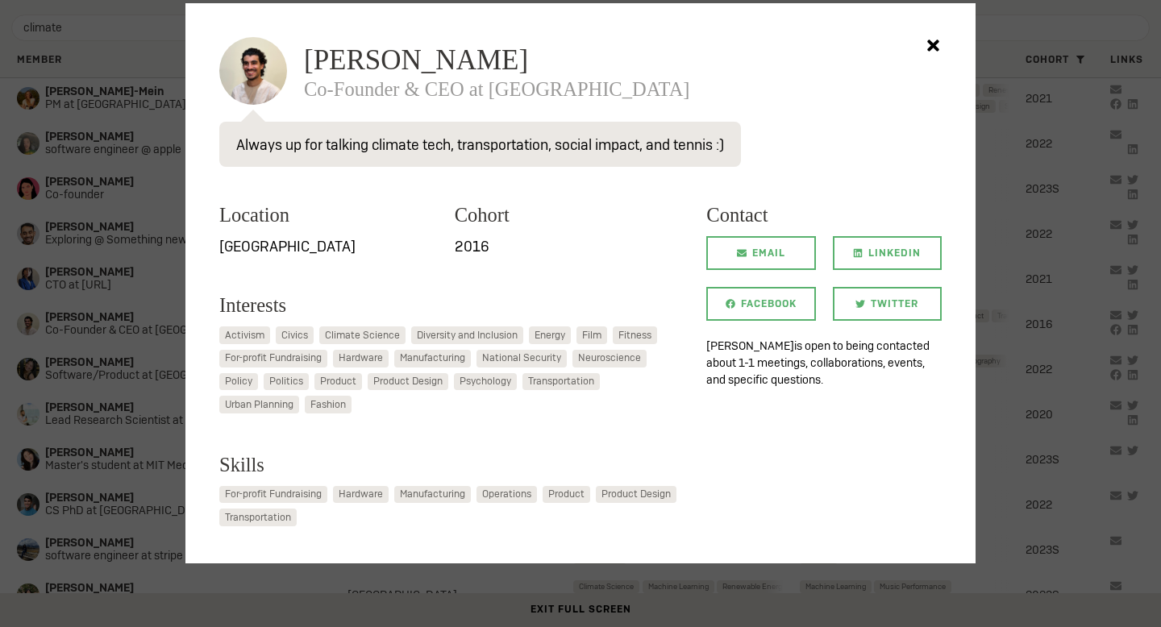
scroll to position [69, 0]
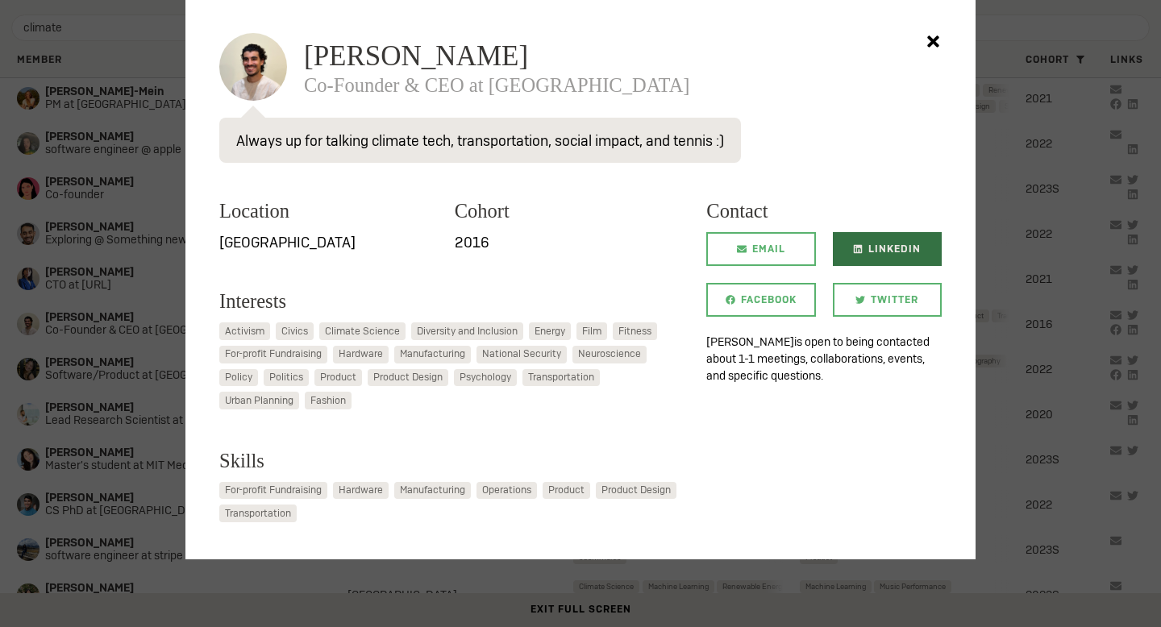
click at [889, 249] on span "LinkedIn" at bounding box center [894, 249] width 52 height 34
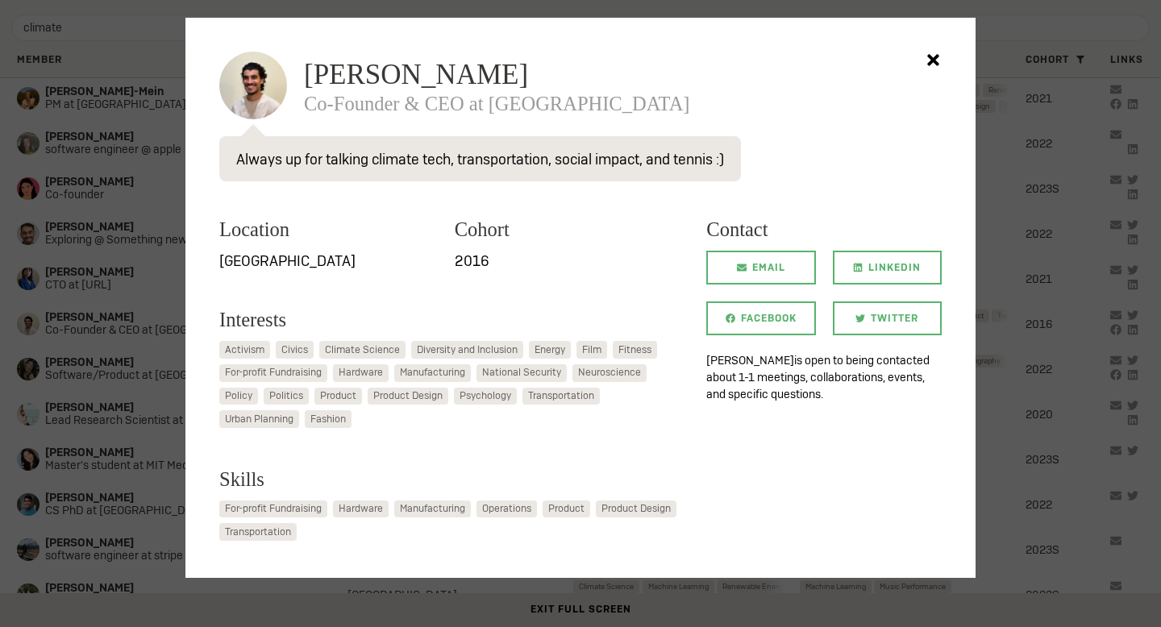
click at [62, 391] on div at bounding box center [580, 313] width 1161 height 627
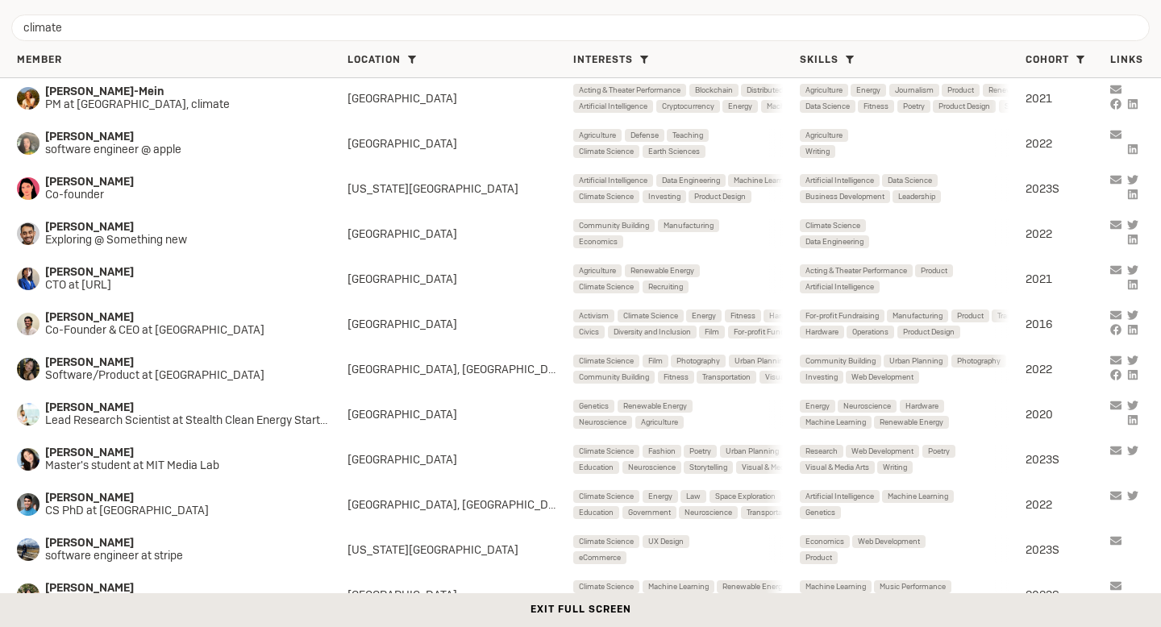
scroll to position [32, 0]
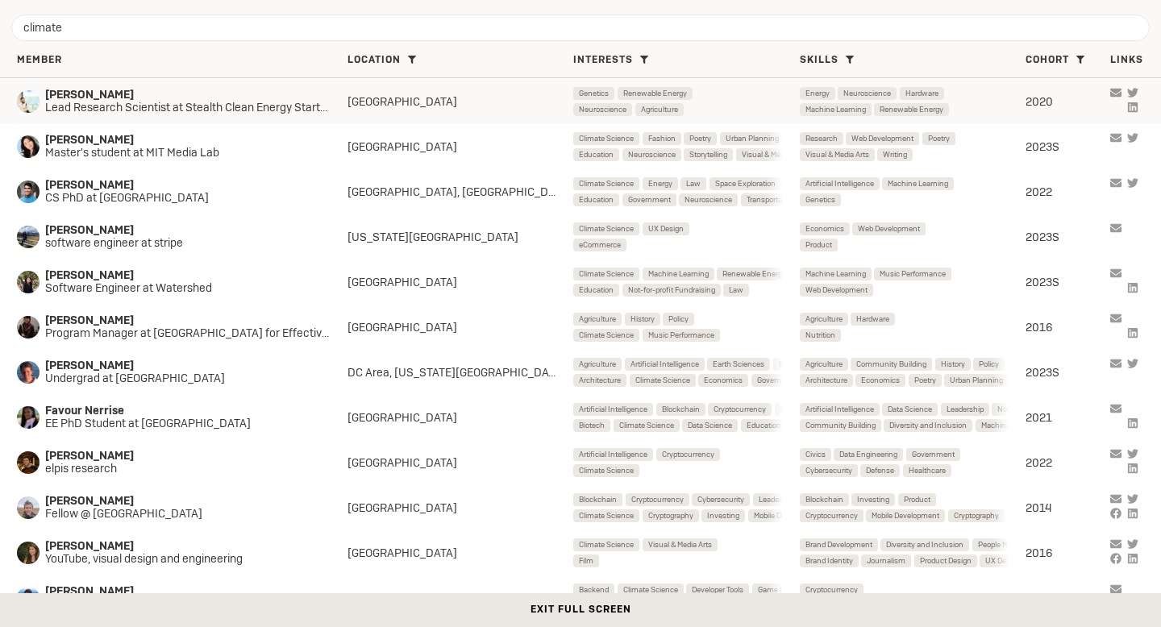
scroll to position [362, 0]
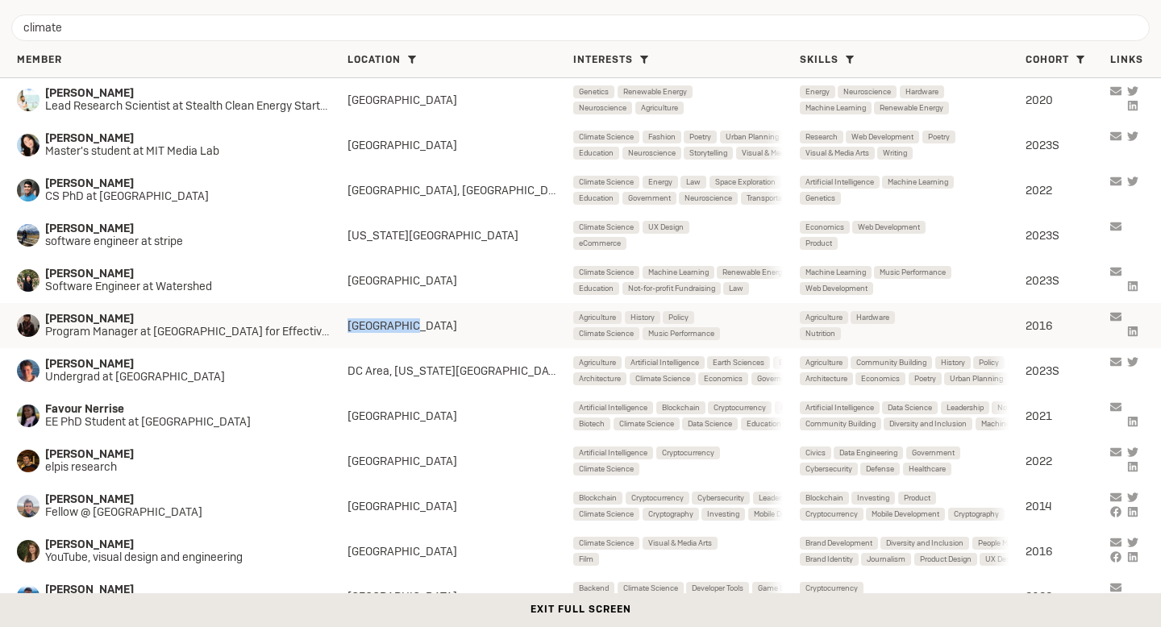
click at [523, 319] on div "[GEOGRAPHIC_DATA]" at bounding box center [461, 326] width 226 height 15
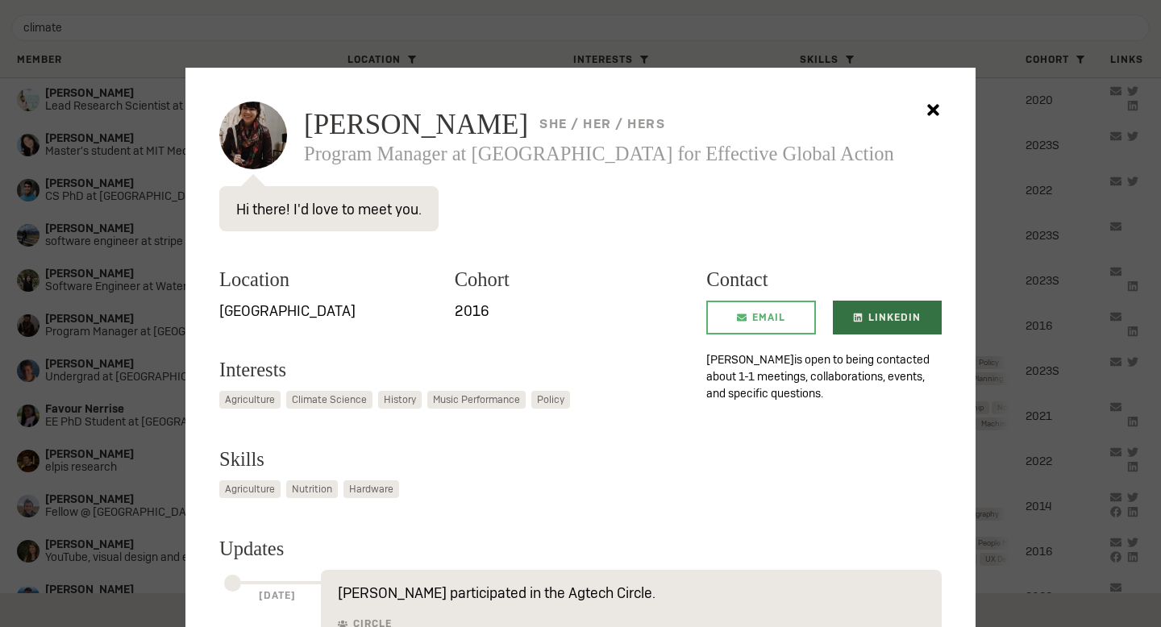
click at [902, 308] on span "LinkedIn" at bounding box center [894, 318] width 52 height 34
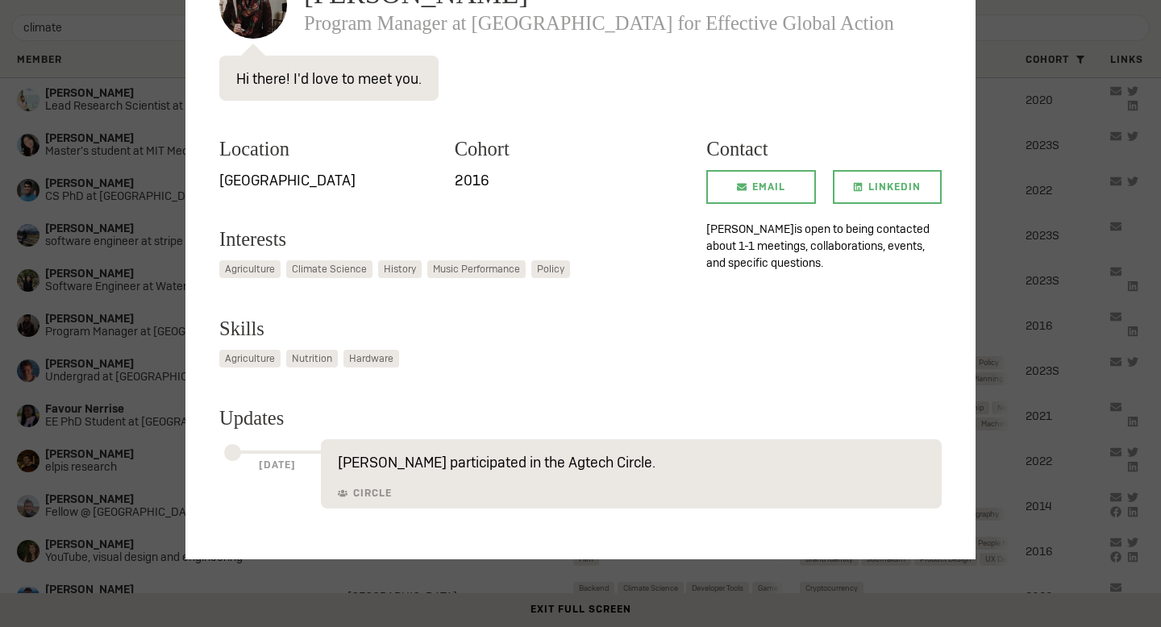
click at [115, 310] on div at bounding box center [580, 313] width 1161 height 627
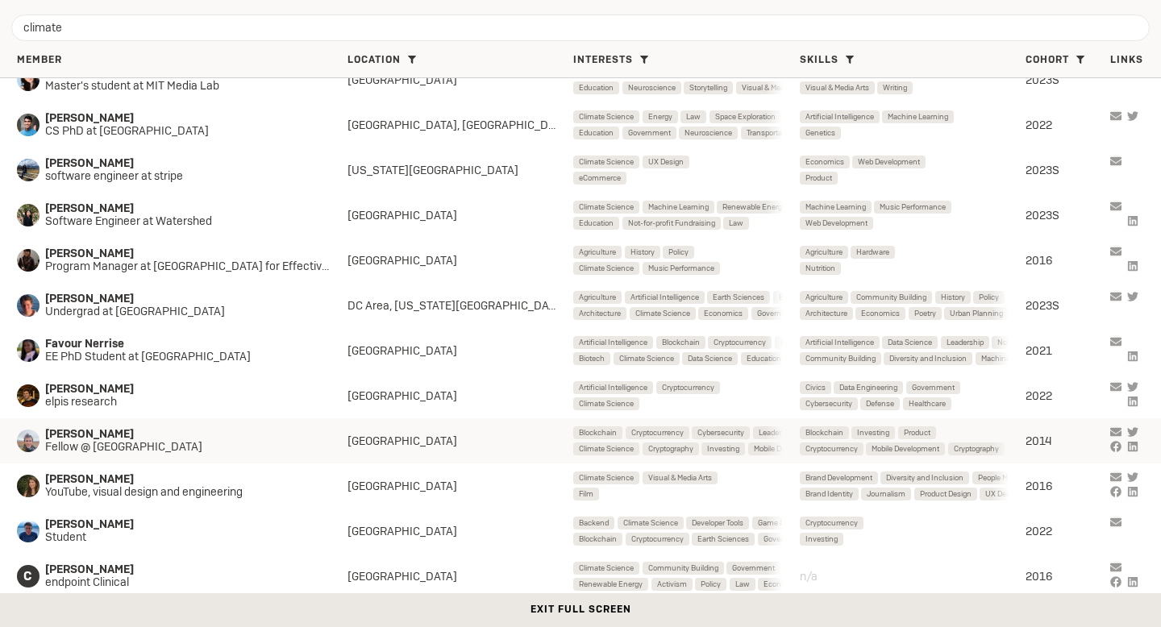
scroll to position [433, 0]
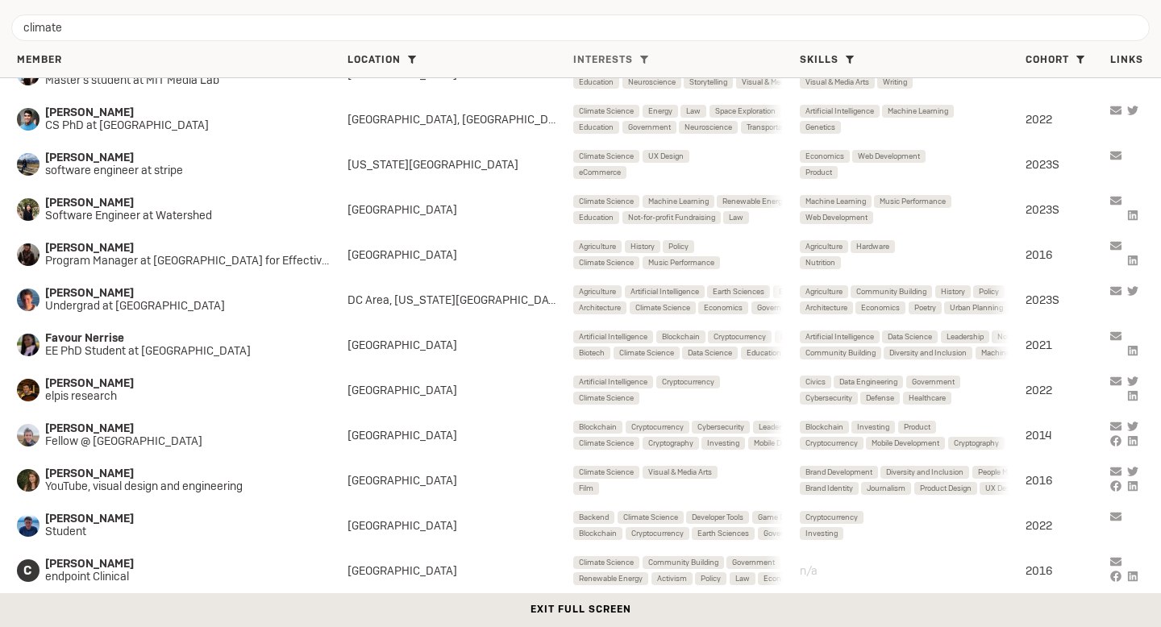
click at [643, 54] on span at bounding box center [644, 59] width 17 height 17
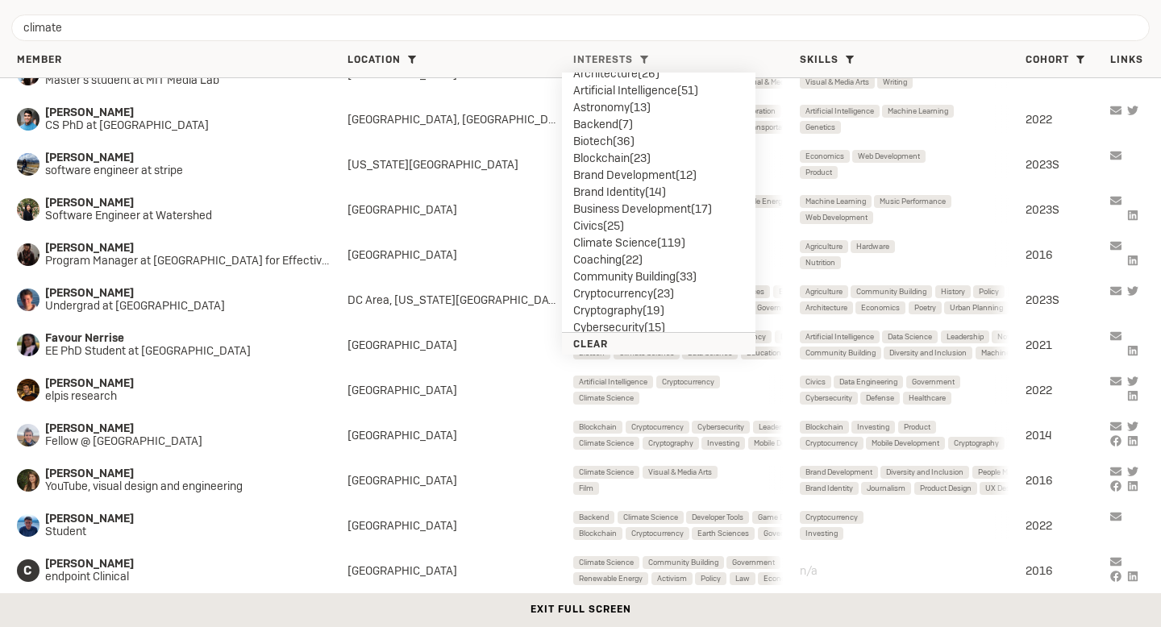
scroll to position [106, 0]
click at [639, 207] on li "Business Development ( 17 )" at bounding box center [658, 202] width 171 height 17
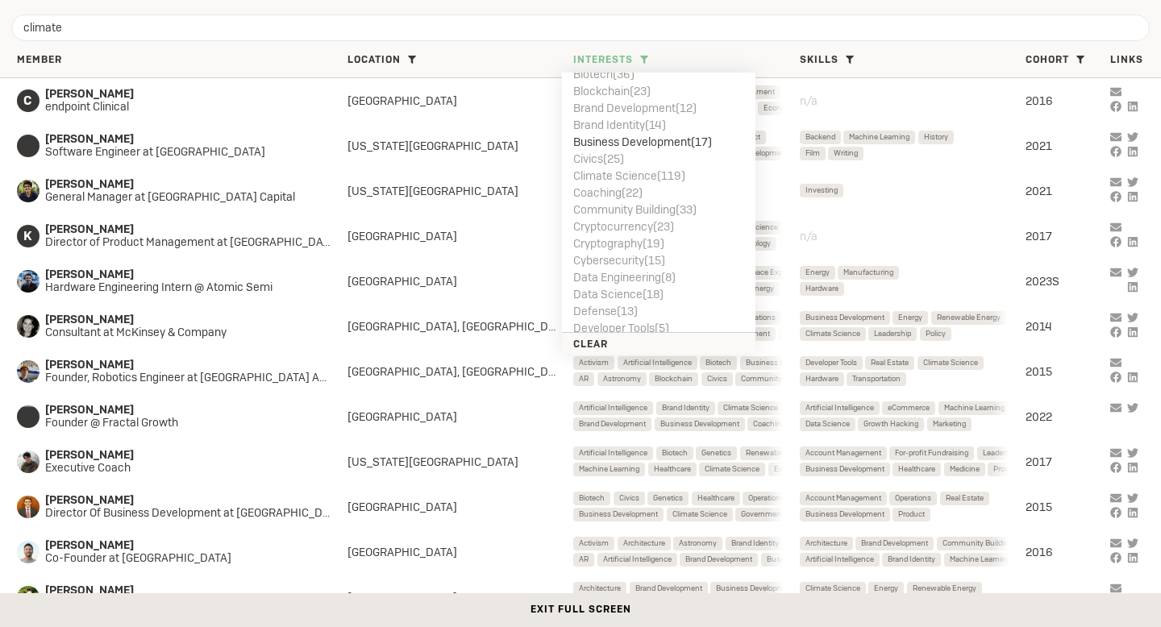
scroll to position [163, 0]
click at [644, 181] on li "Climate Science ( 119 )" at bounding box center [658, 180] width 171 height 17
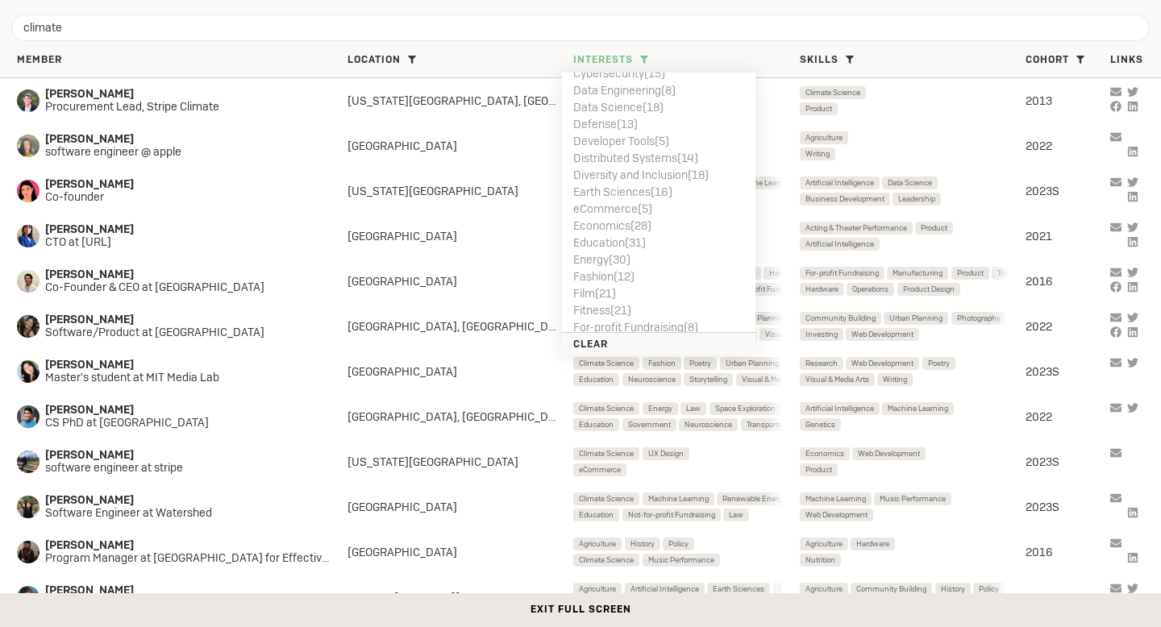
scroll to position [0, 0]
click at [625, 60] on span "Interests" at bounding box center [603, 60] width 60 height 13
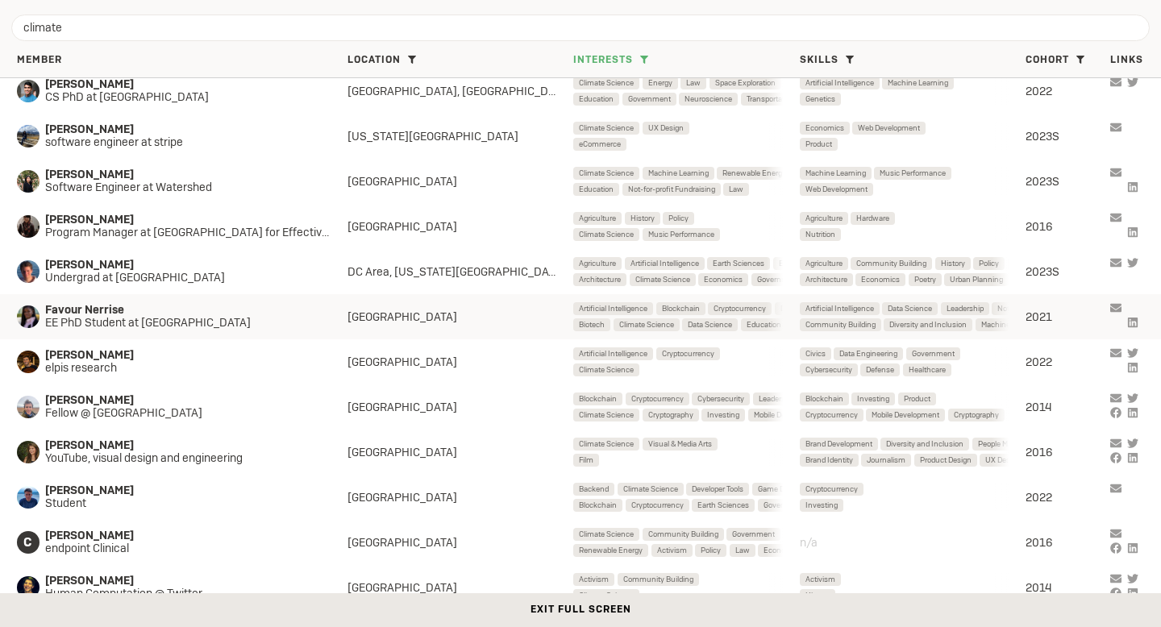
scroll to position [331, 0]
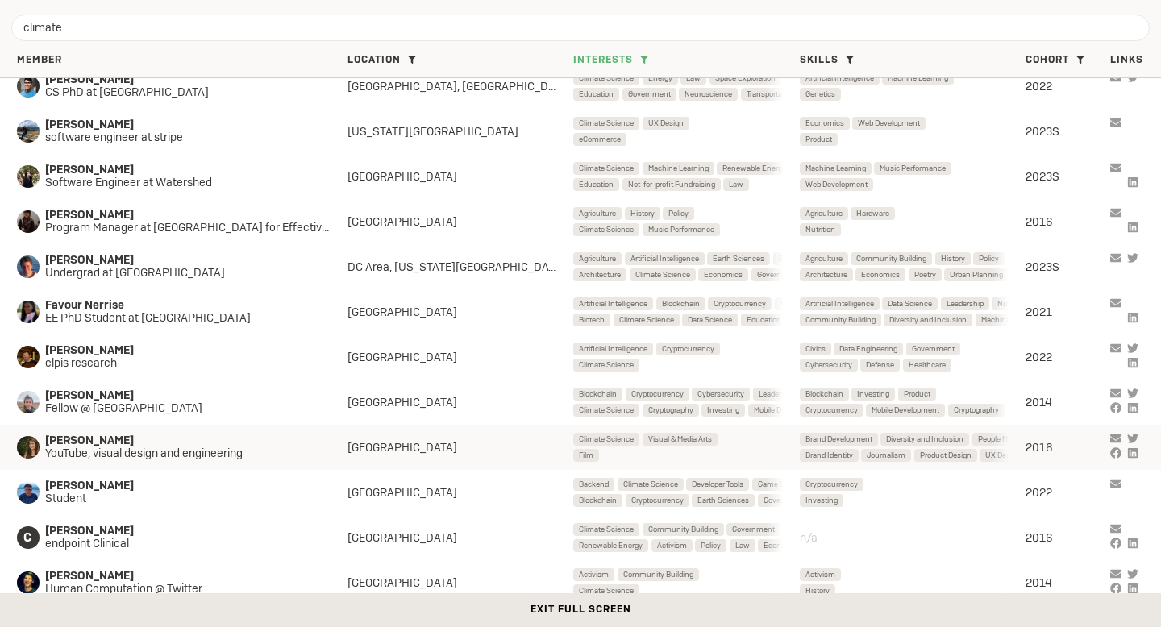
click at [518, 444] on div "[GEOGRAPHIC_DATA]" at bounding box center [461, 447] width 226 height 15
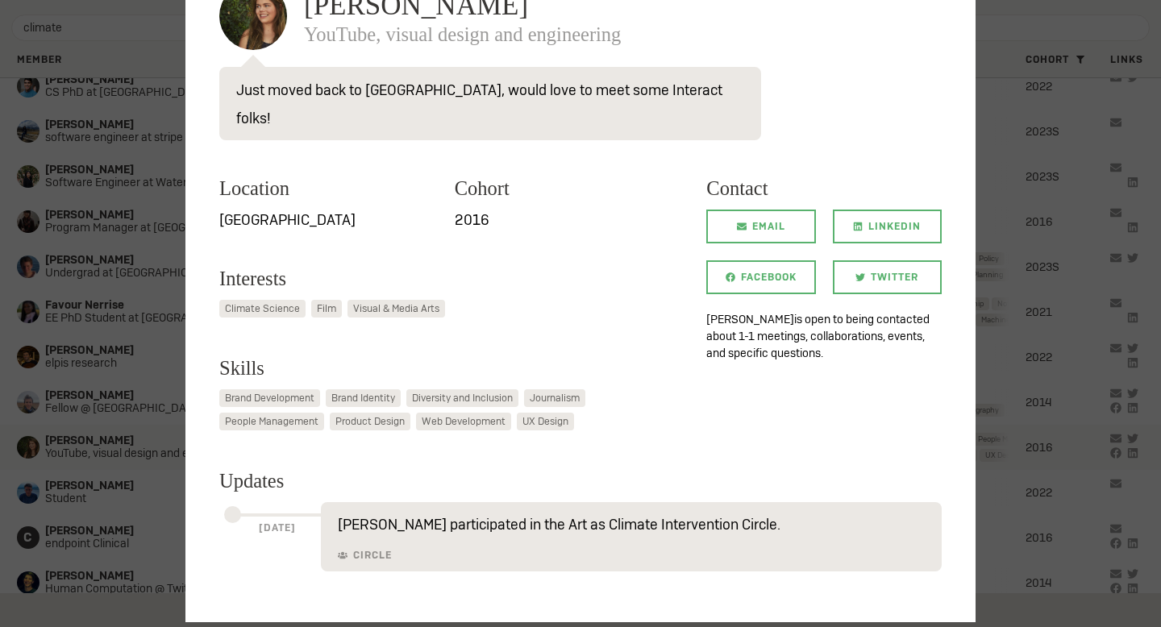
scroll to position [117, 0]
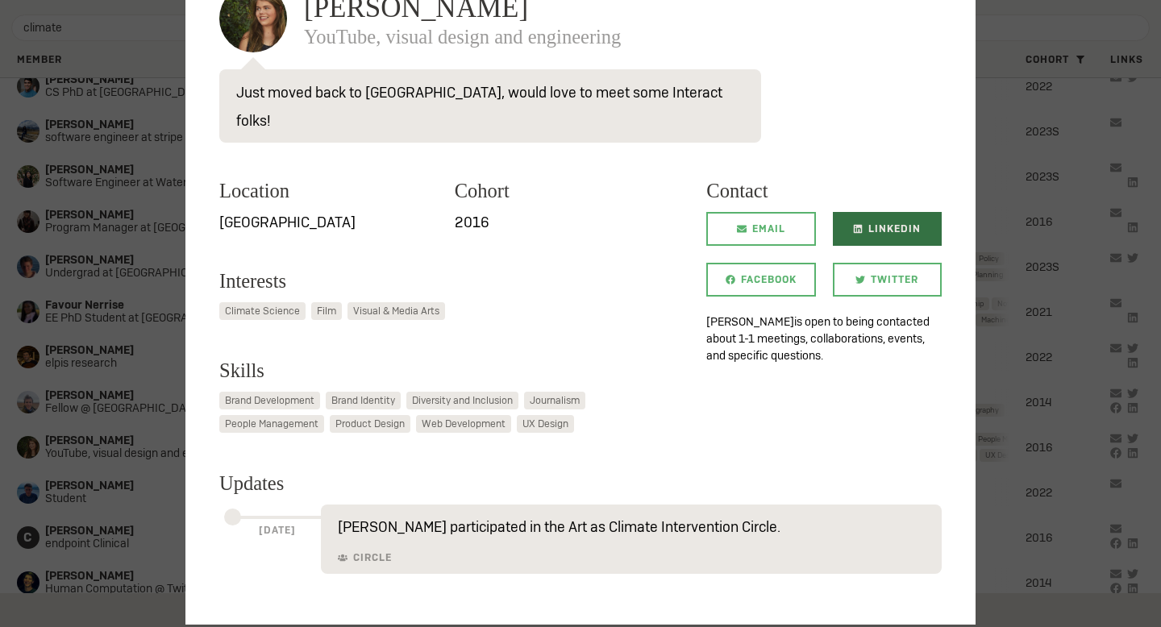
click at [868, 212] on link "LinkedIn" at bounding box center [887, 229] width 109 height 34
click at [131, 274] on div at bounding box center [580, 313] width 1161 height 627
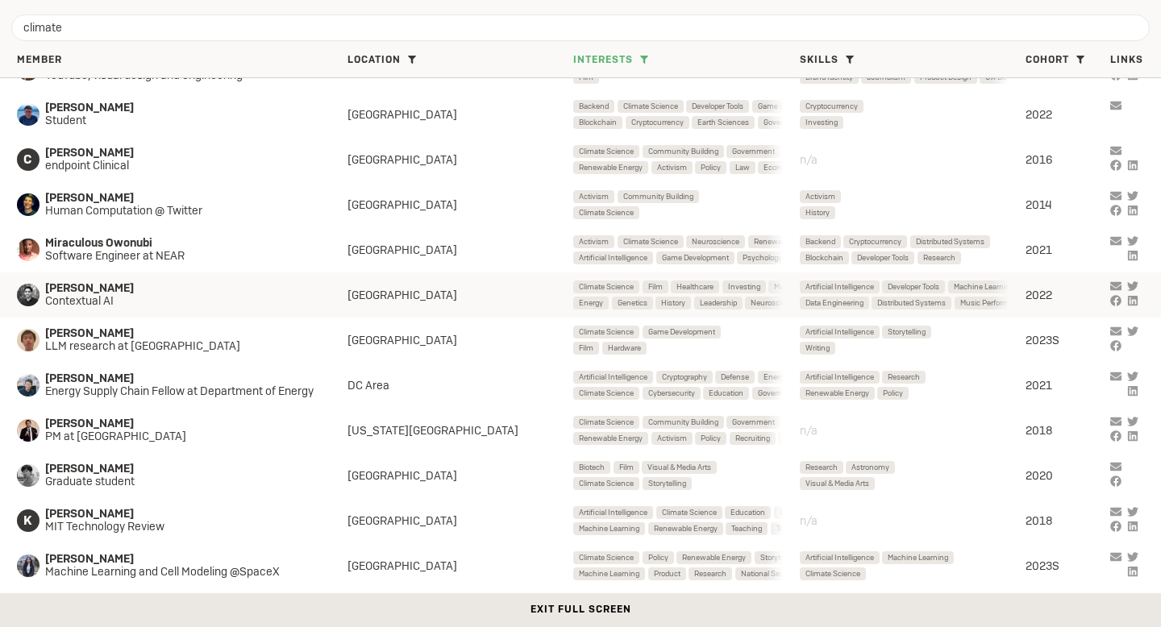
scroll to position [710, 0]
click at [412, 55] on span at bounding box center [412, 59] width 17 height 17
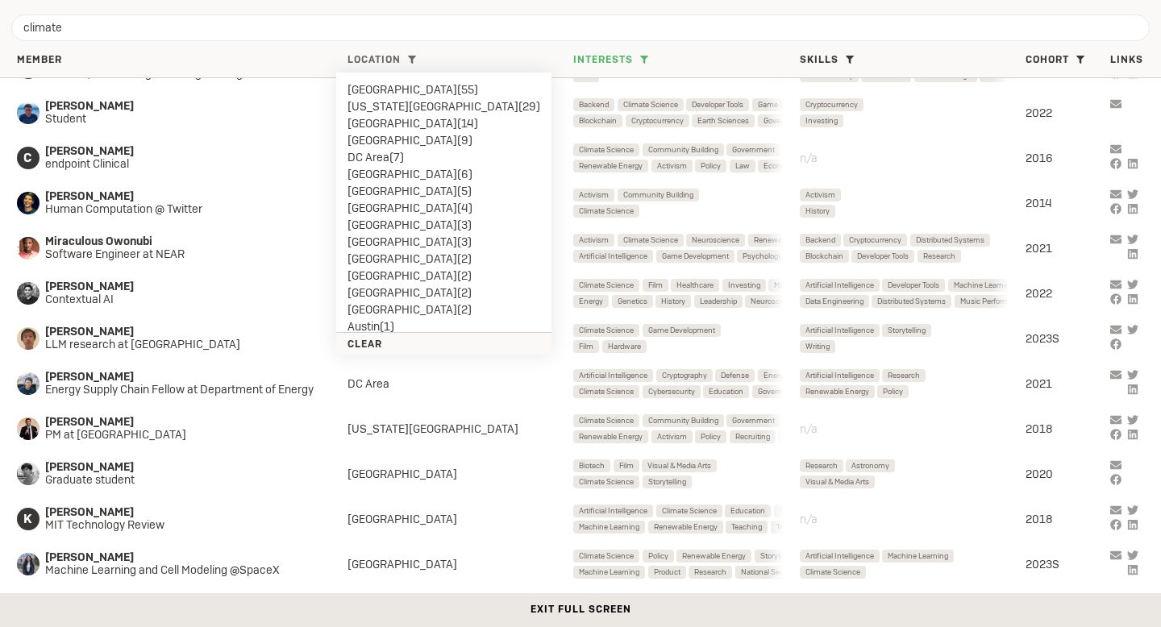
click at [389, 90] on li "[GEOGRAPHIC_DATA] ( 55 )" at bounding box center [444, 89] width 193 height 17
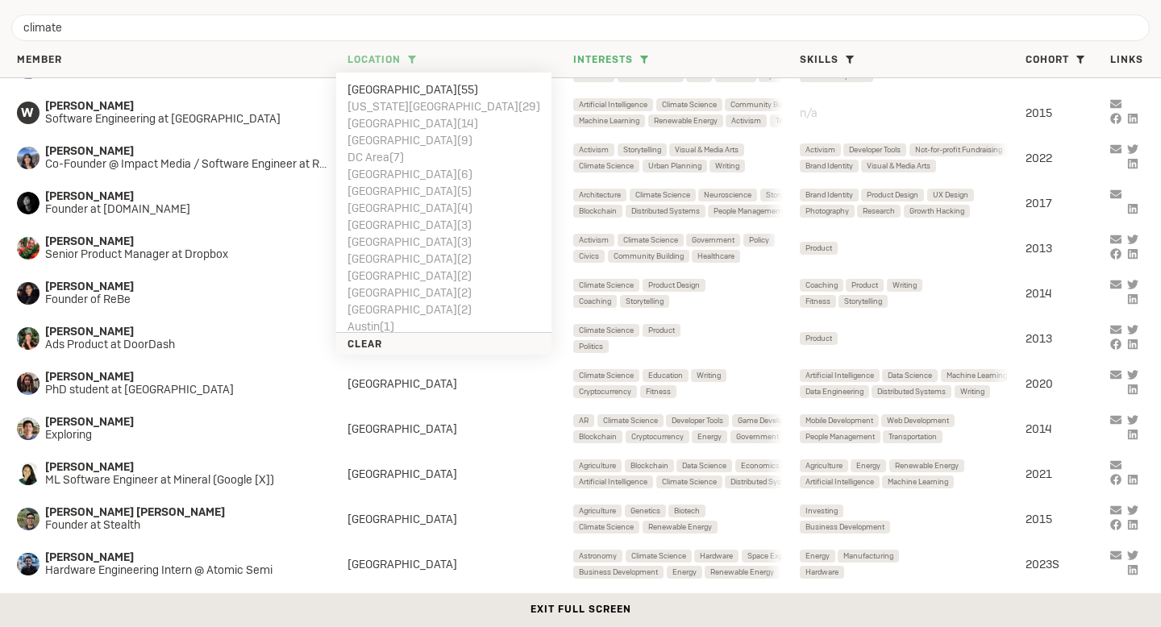
click at [396, 135] on li "[GEOGRAPHIC_DATA] ( 9 )" at bounding box center [444, 139] width 193 height 17
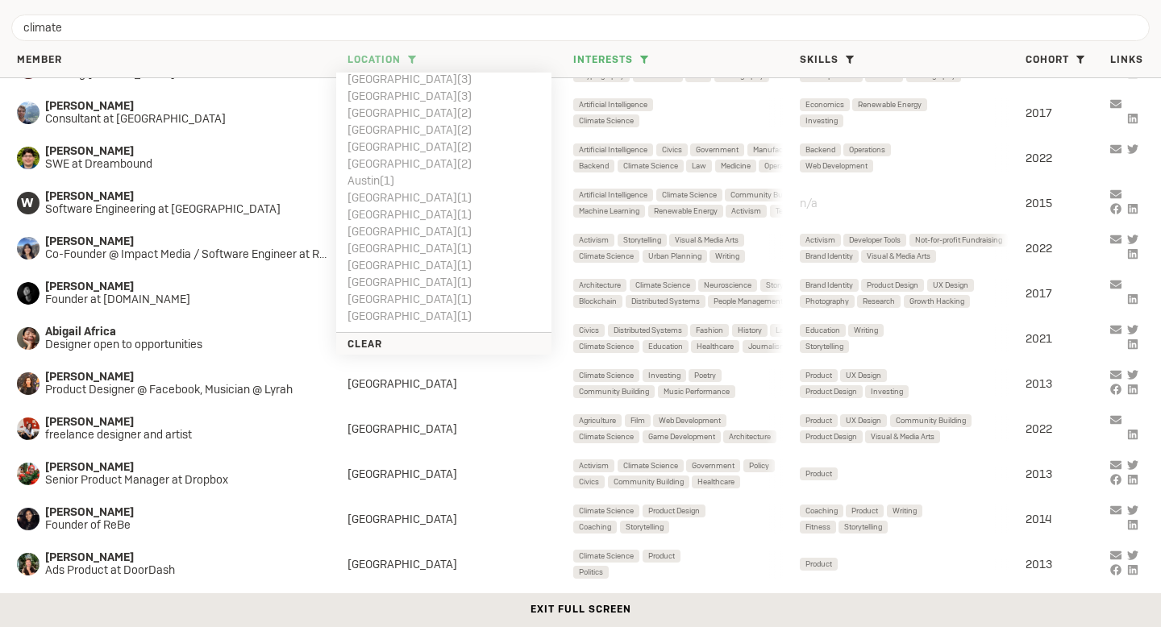
scroll to position [147, 0]
click at [474, 54] on div "Location [GEOGRAPHIC_DATA] ( 55 ) [US_STATE][GEOGRAPHIC_DATA] ( 29 ) [GEOGRAPHI…" at bounding box center [461, 60] width 226 height 13
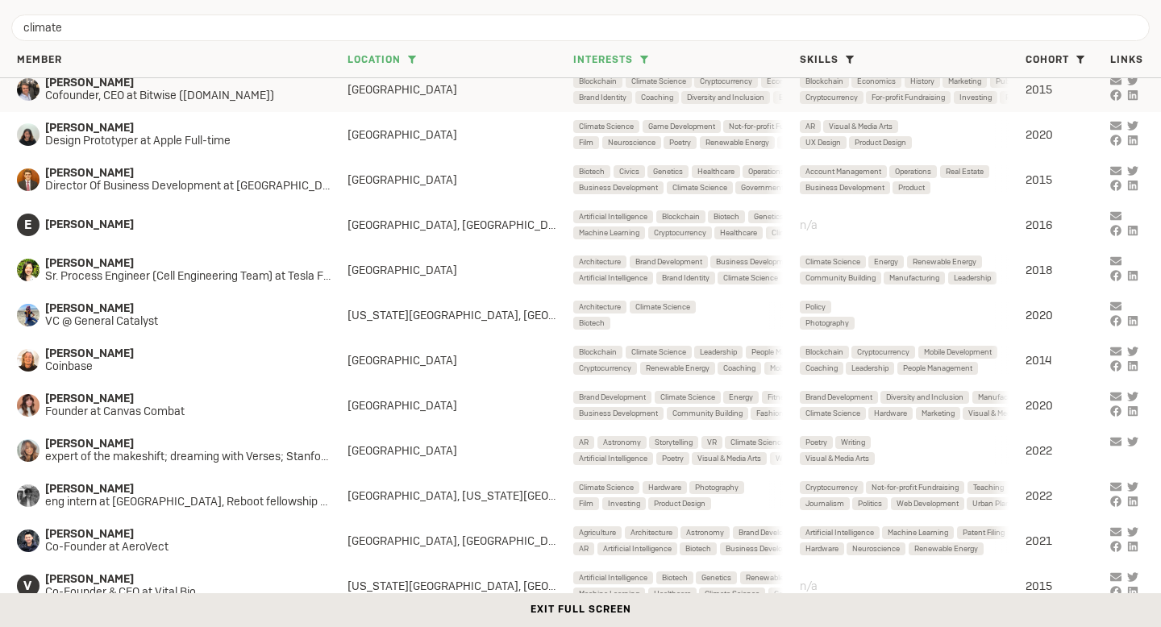
scroll to position [2044, 0]
click at [265, 314] on span "VC @ General Catalyst" at bounding box center [182, 320] width 274 height 13
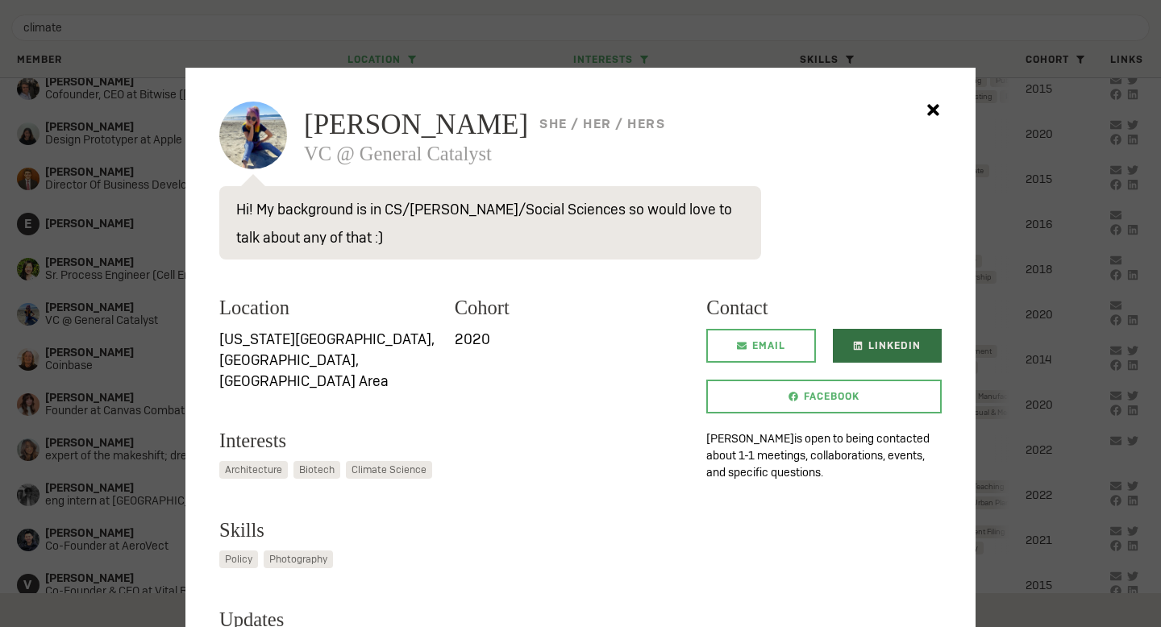
click at [895, 341] on span "LinkedIn" at bounding box center [894, 346] width 52 height 34
click at [63, 273] on div at bounding box center [580, 313] width 1161 height 627
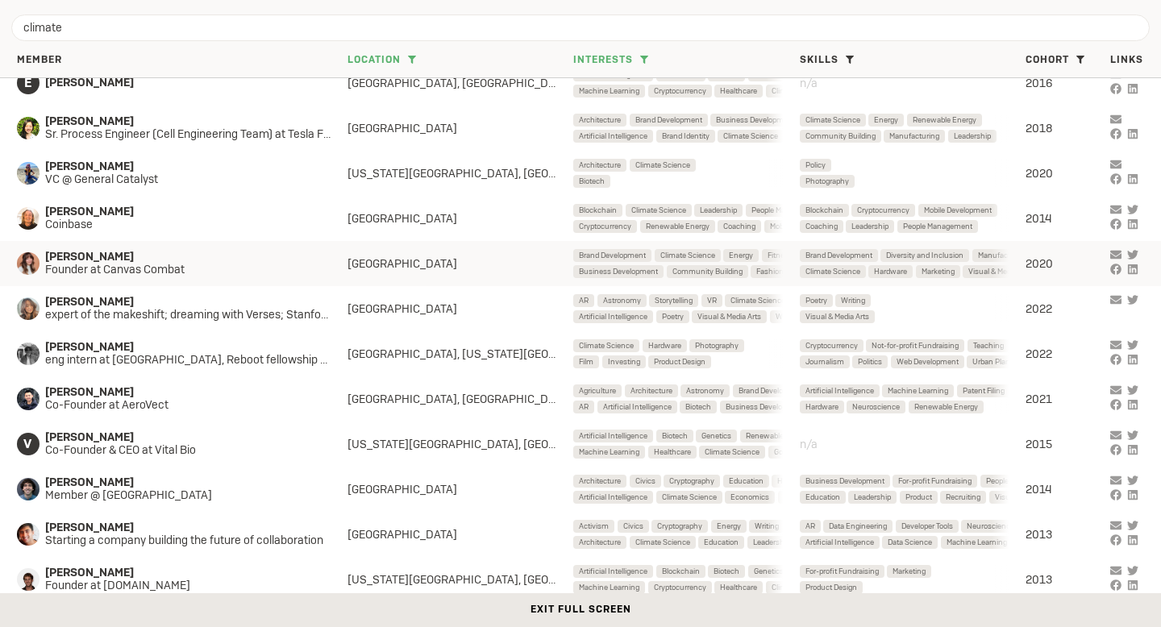
scroll to position [2196, 0]
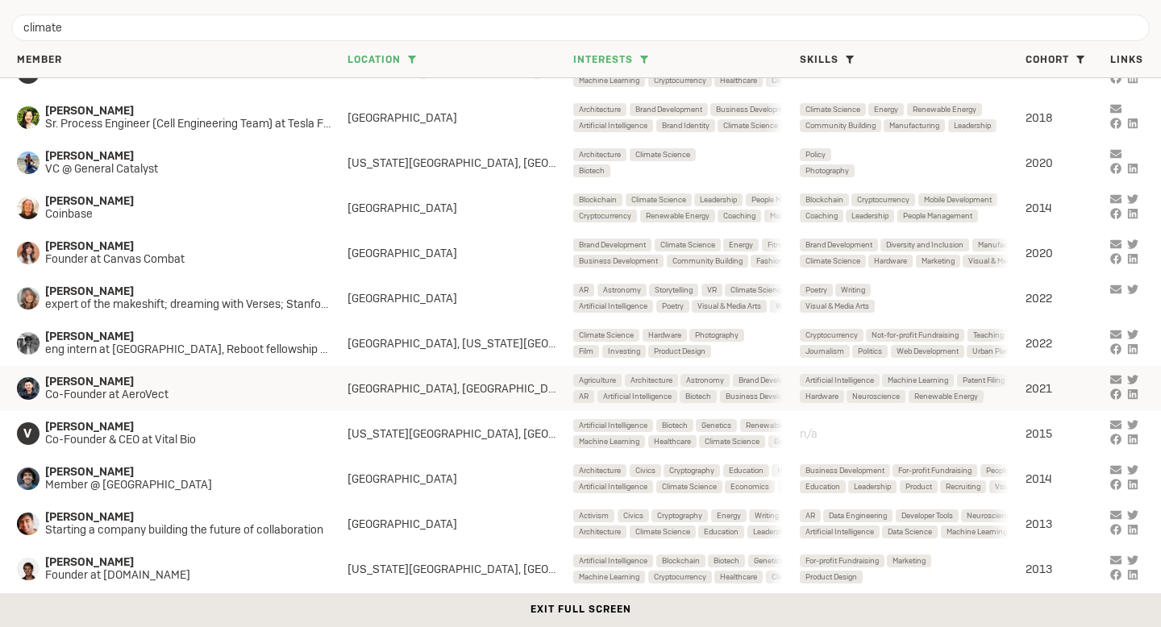
click at [256, 389] on span "Co-Founder at AeroVect" at bounding box center [182, 395] width 274 height 13
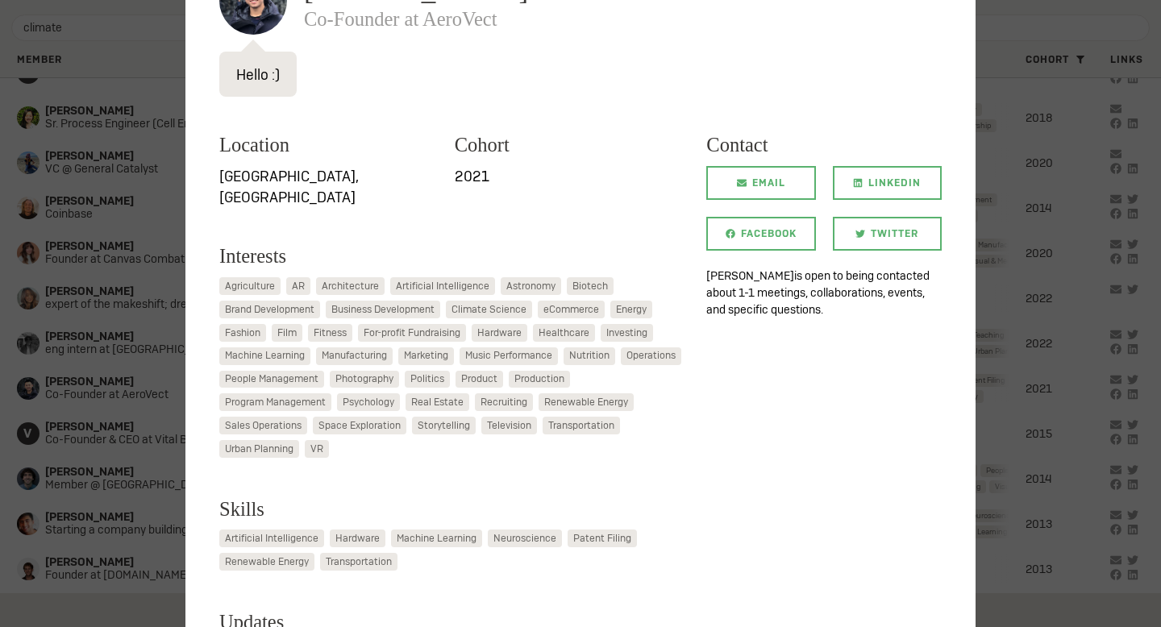
scroll to position [61, 0]
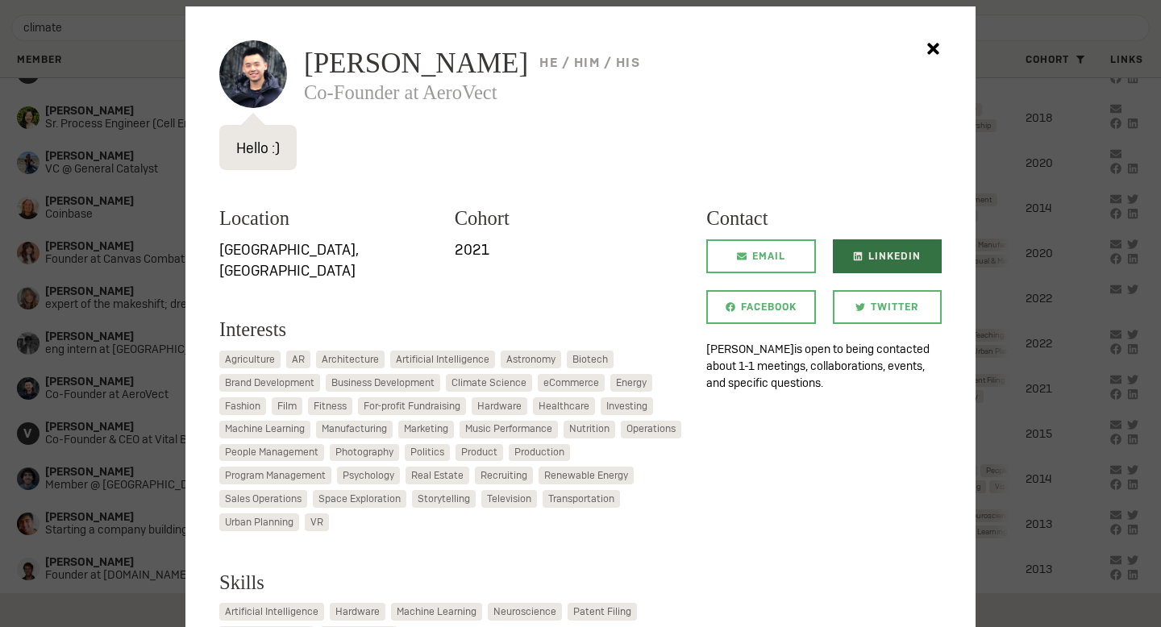
click at [878, 252] on span "LinkedIn" at bounding box center [894, 256] width 52 height 34
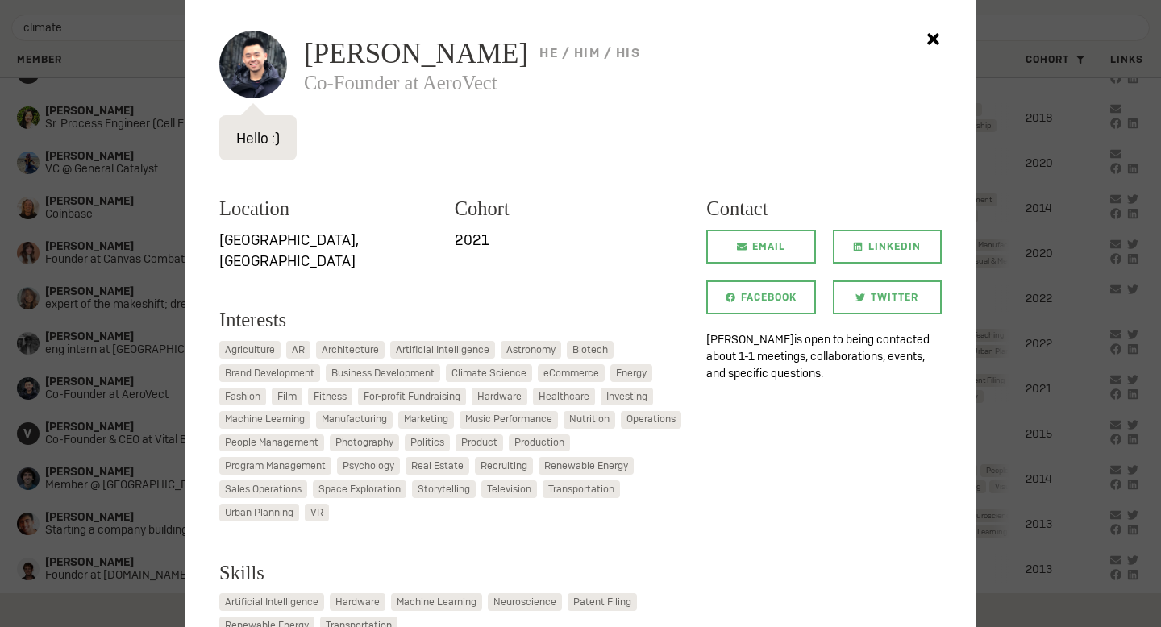
scroll to position [73, 0]
click at [27, 383] on div at bounding box center [580, 313] width 1161 height 627
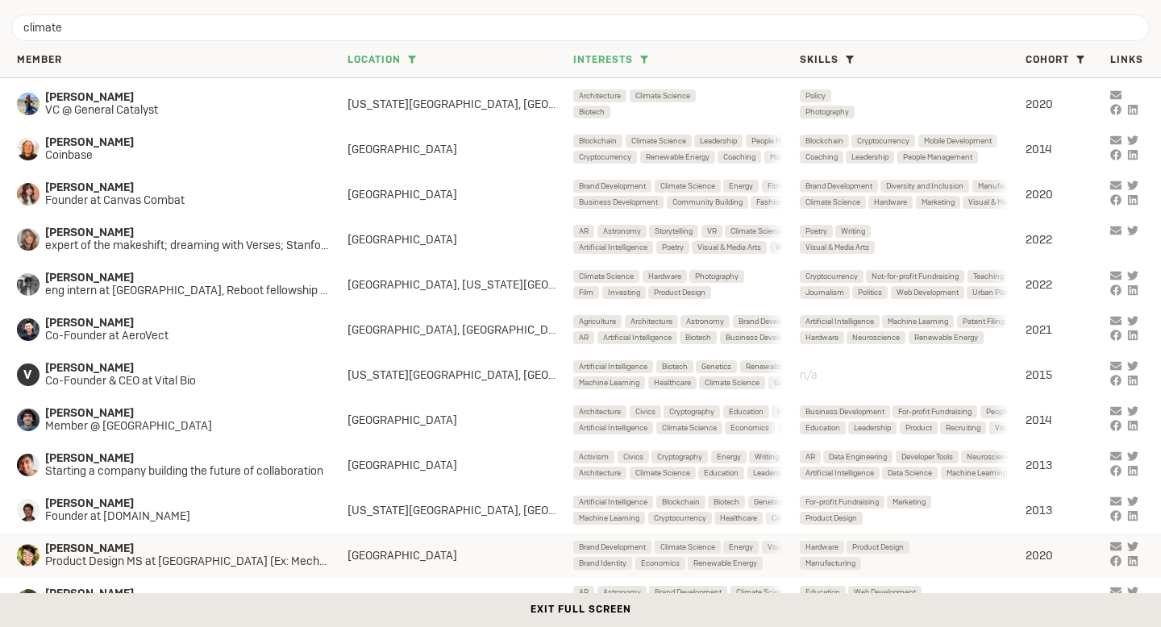
scroll to position [2283, 0]
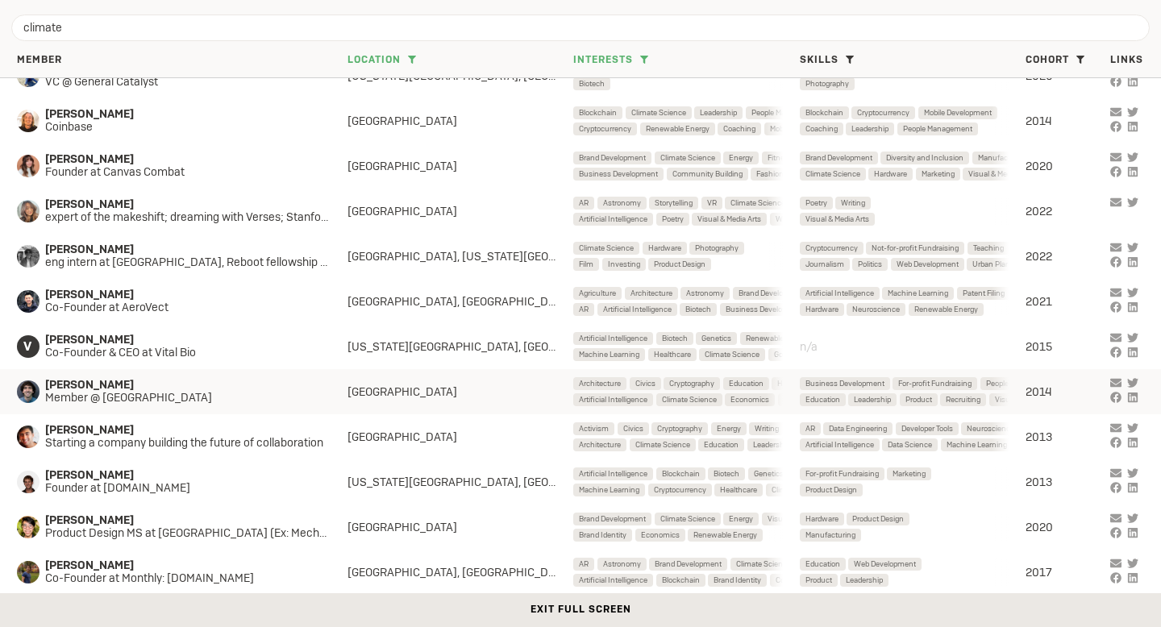
click at [306, 387] on span "[PERSON_NAME]" at bounding box center [182, 385] width 274 height 13
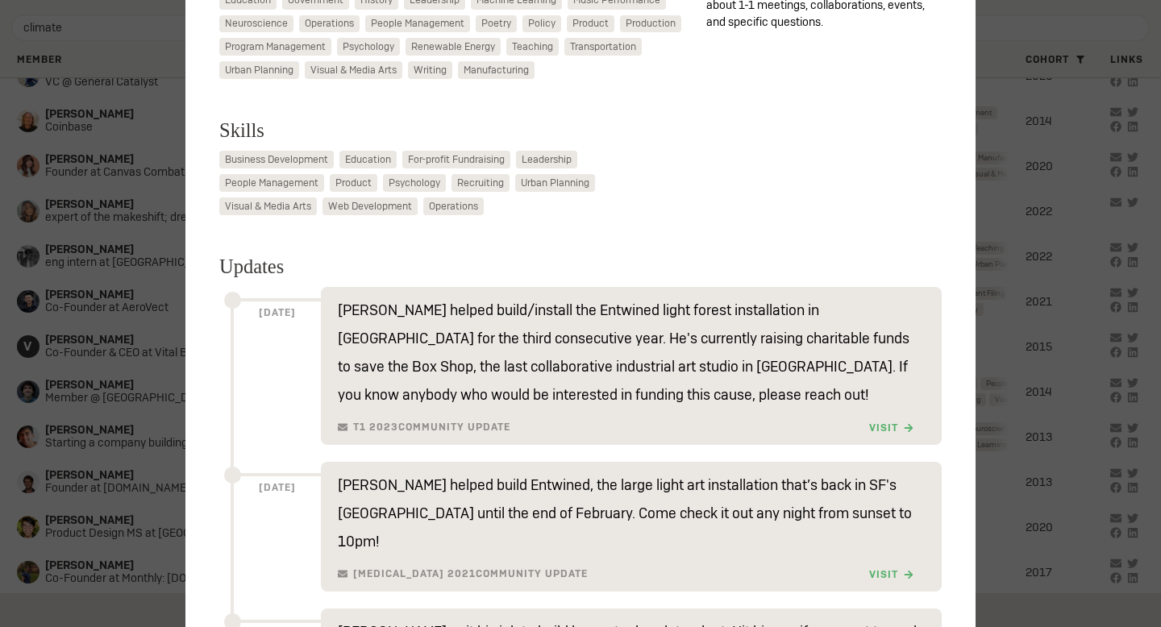
scroll to position [491, 0]
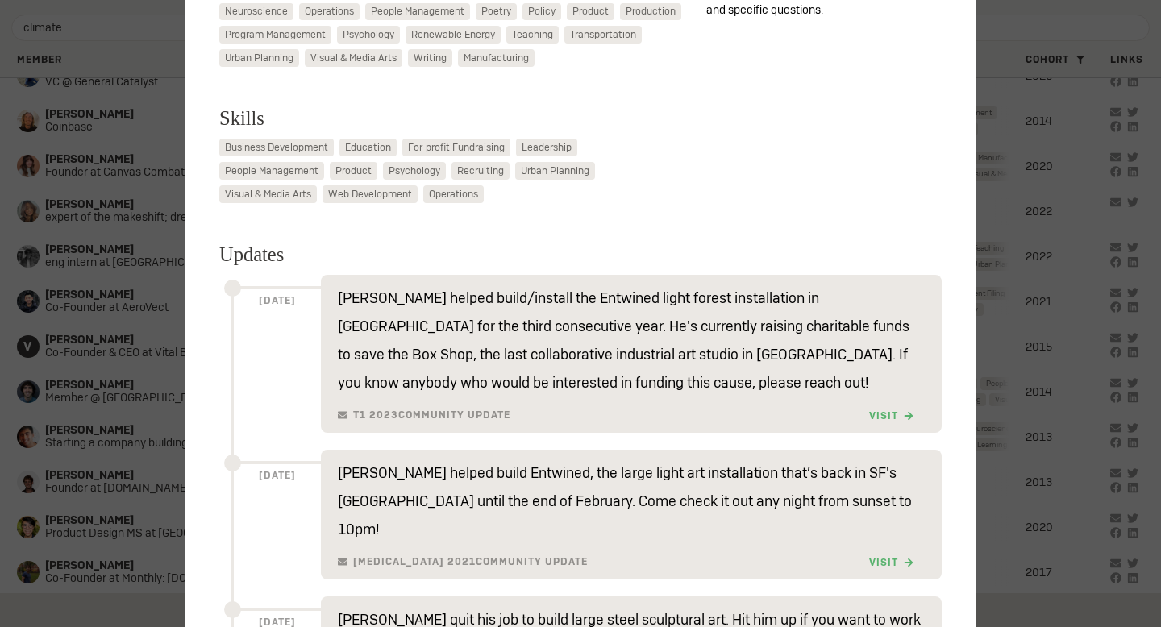
click at [66, 423] on div at bounding box center [580, 313] width 1161 height 627
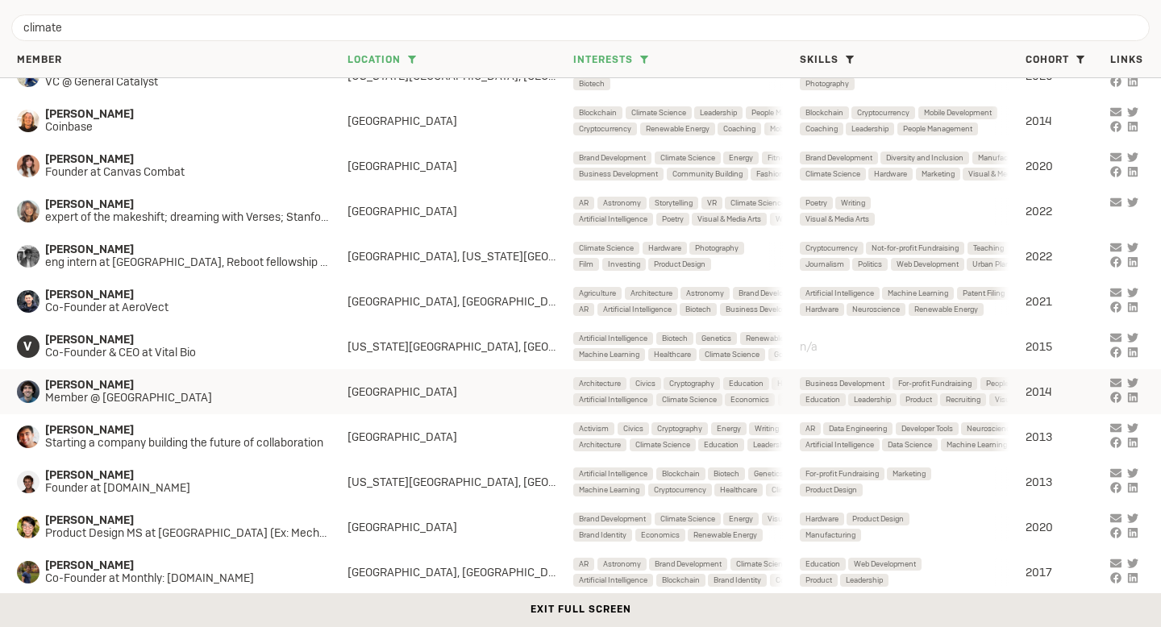
click at [219, 384] on span "[PERSON_NAME]" at bounding box center [182, 385] width 274 height 13
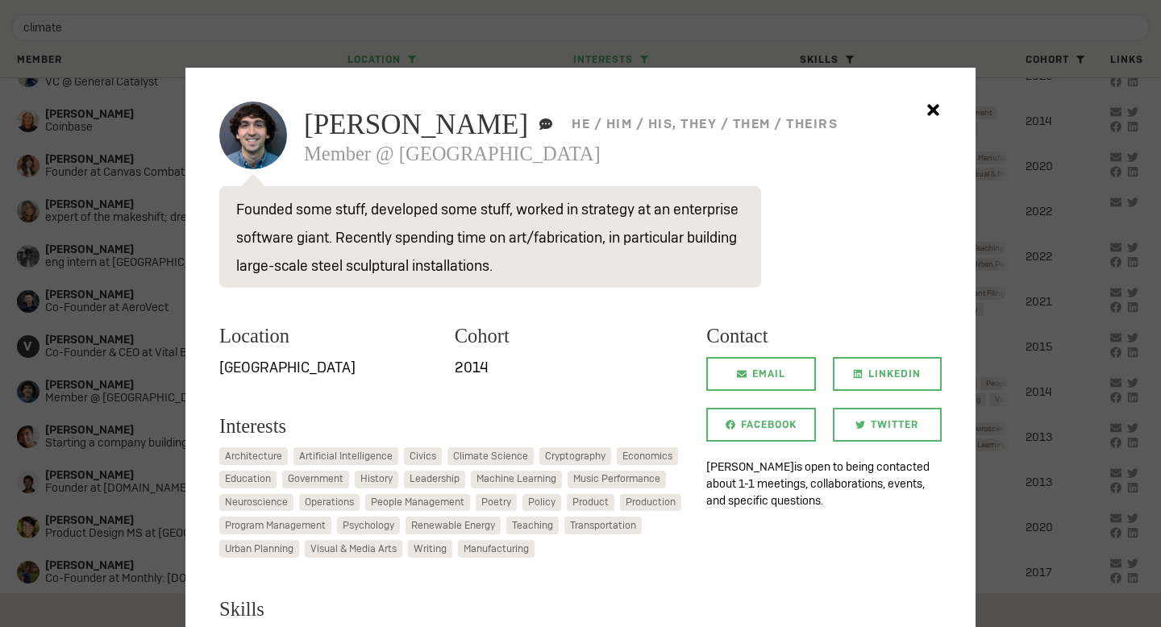
click at [28, 406] on div at bounding box center [580, 313] width 1161 height 627
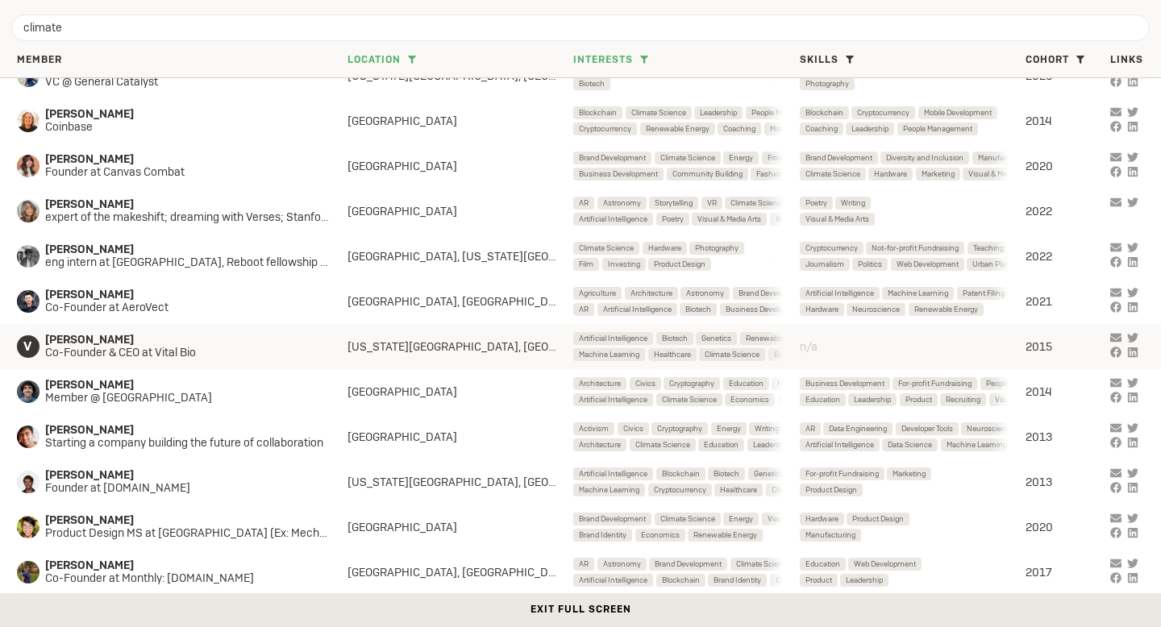
click at [279, 349] on span "Co-Founder & CEO at Vital Bio" at bounding box center [182, 353] width 274 height 13
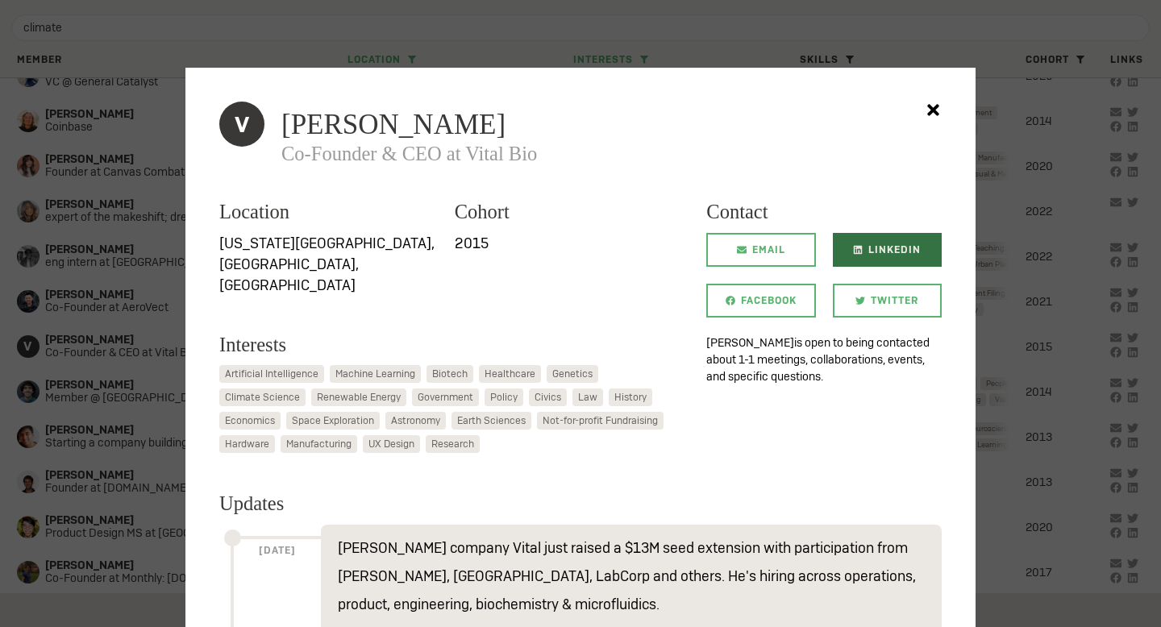
click at [902, 252] on span "LinkedIn" at bounding box center [894, 250] width 52 height 34
click at [176, 274] on div at bounding box center [580, 313] width 1161 height 627
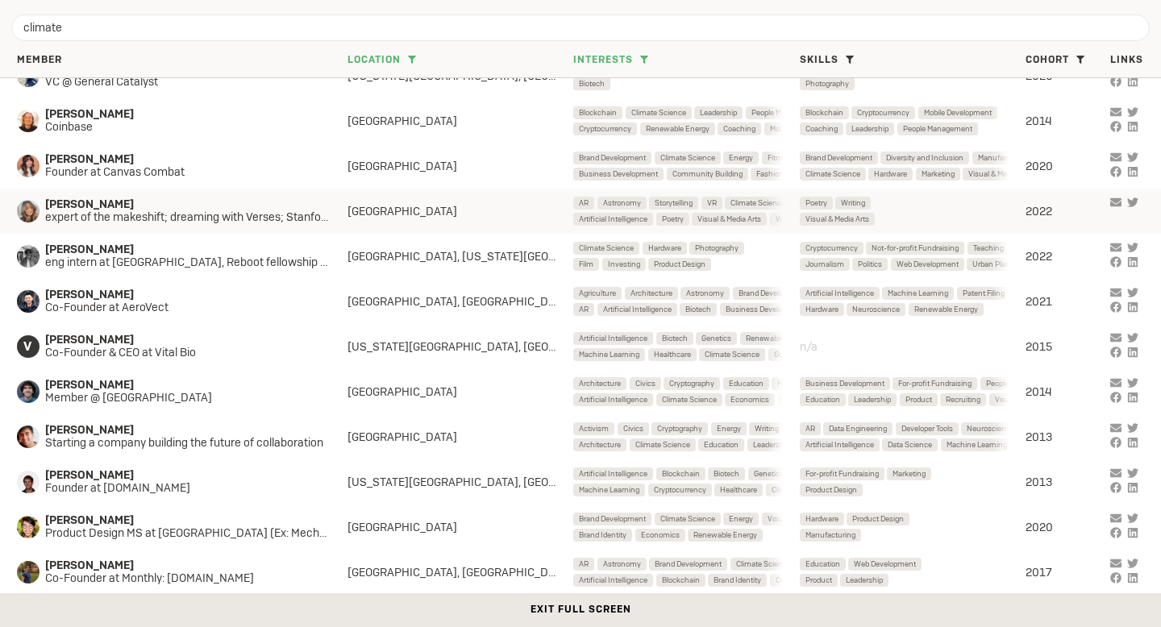
click at [259, 211] on span "expert of the makeshift; dreaming with Verses; Stanford MTL PhD" at bounding box center [196, 217] width 302 height 13
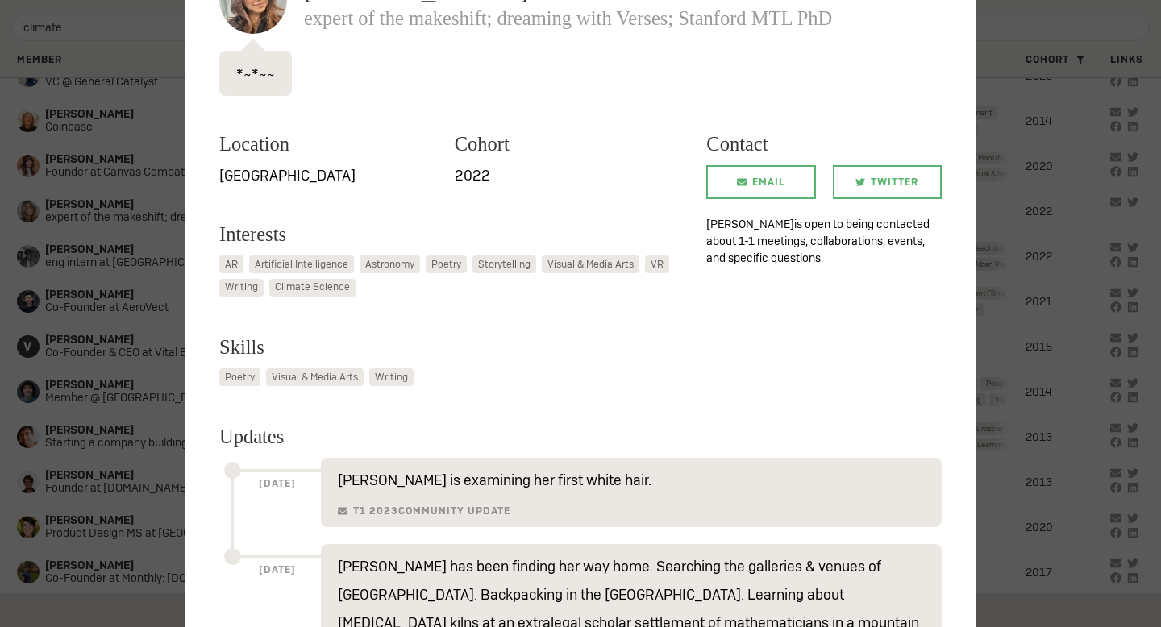
scroll to position [367, 0]
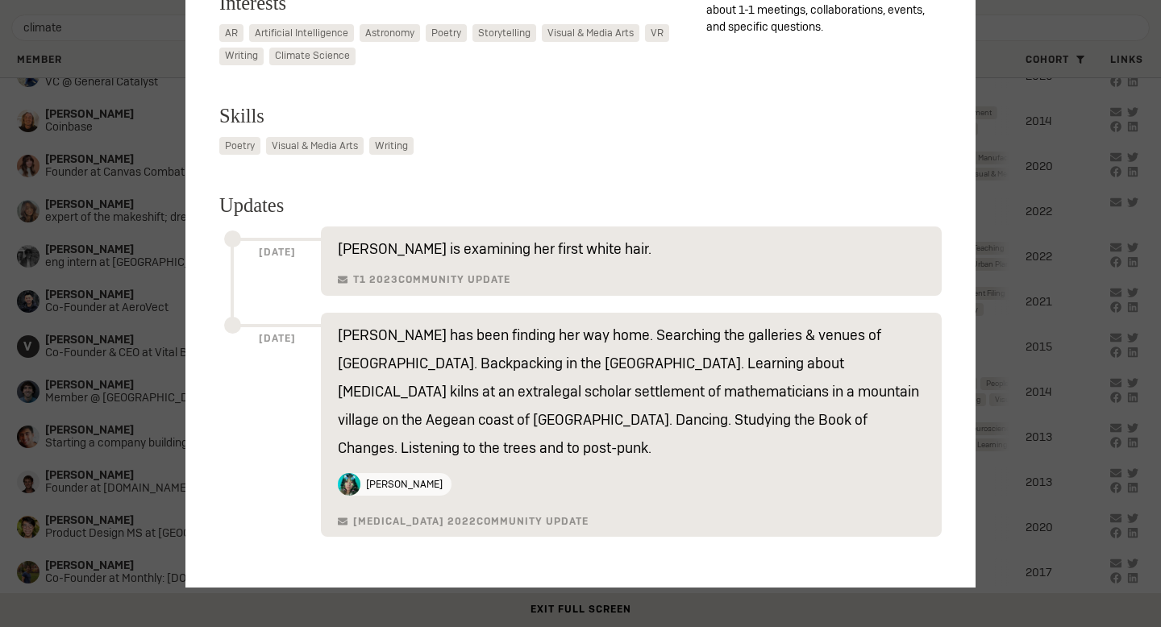
click at [30, 400] on div at bounding box center [580, 313] width 1161 height 627
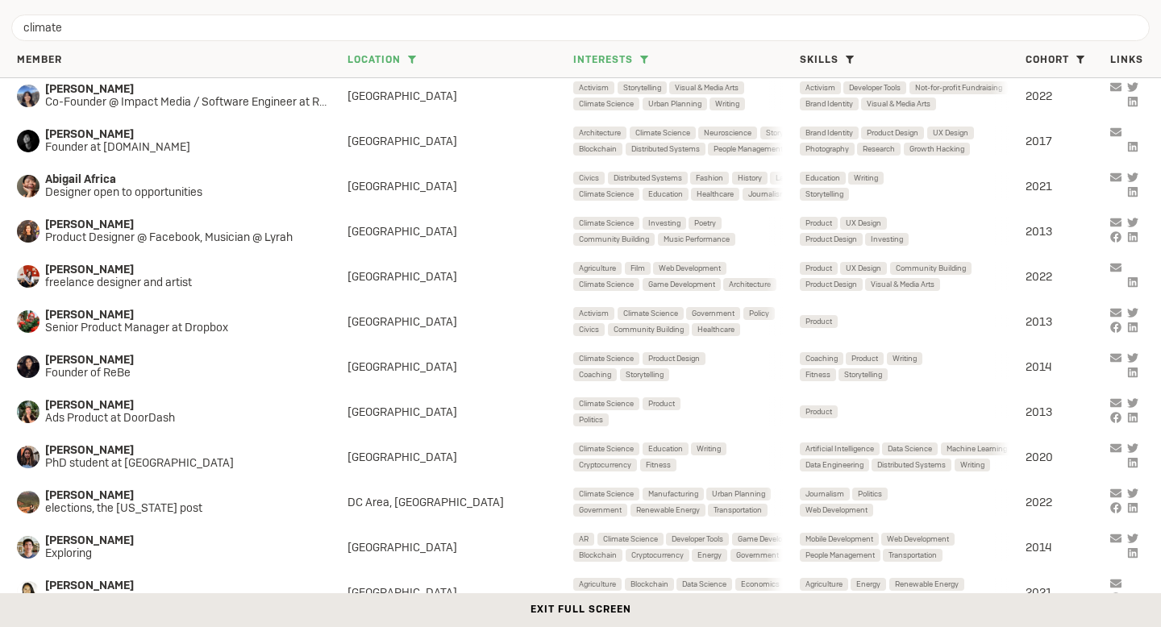
scroll to position [858, 0]
